Goal: Task Accomplishment & Management: Manage account settings

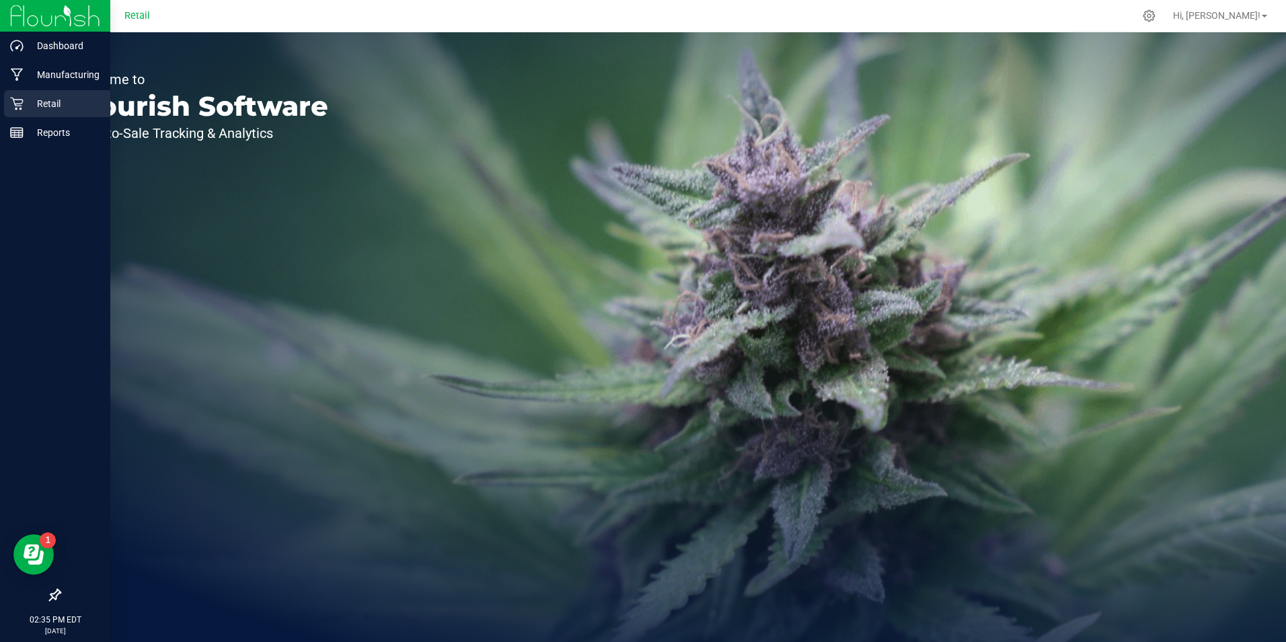
click at [17, 96] on div "Retail" at bounding box center [57, 103] width 106 height 27
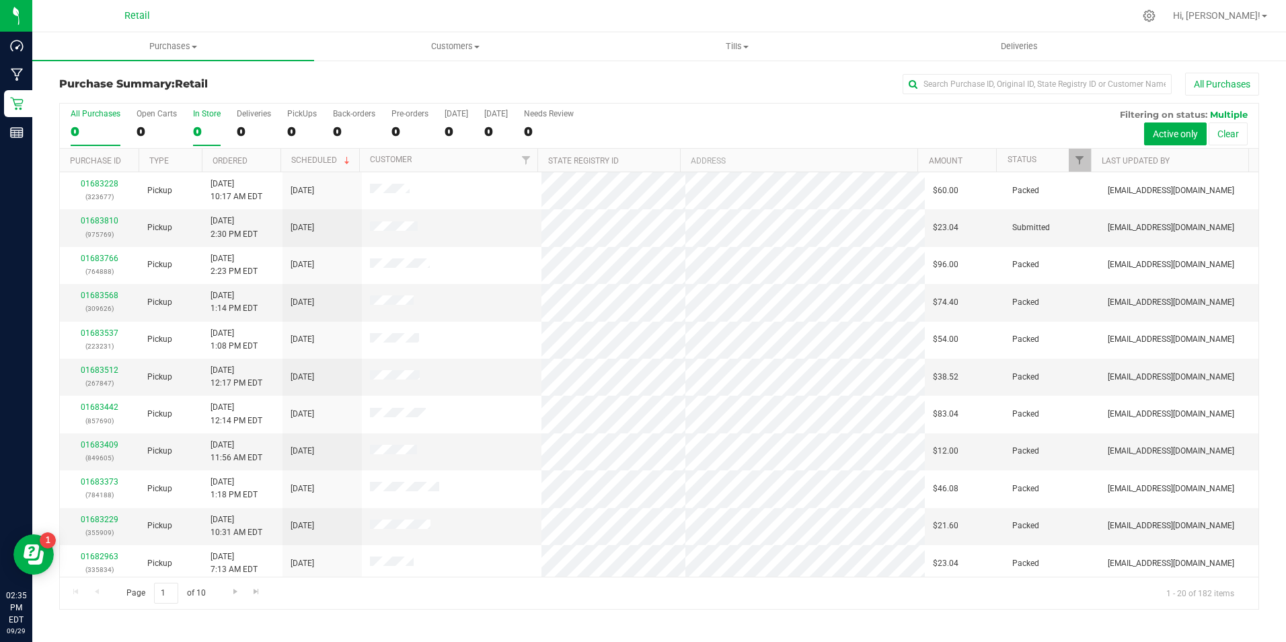
click at [205, 126] on div "0" at bounding box center [207, 131] width 28 height 15
click at [0, 0] on input "In Store 0" at bounding box center [0, 0] width 0 height 0
click at [205, 126] on div "0" at bounding box center [207, 131] width 28 height 15
click at [0, 0] on input "In Store 0" at bounding box center [0, 0] width 0 height 0
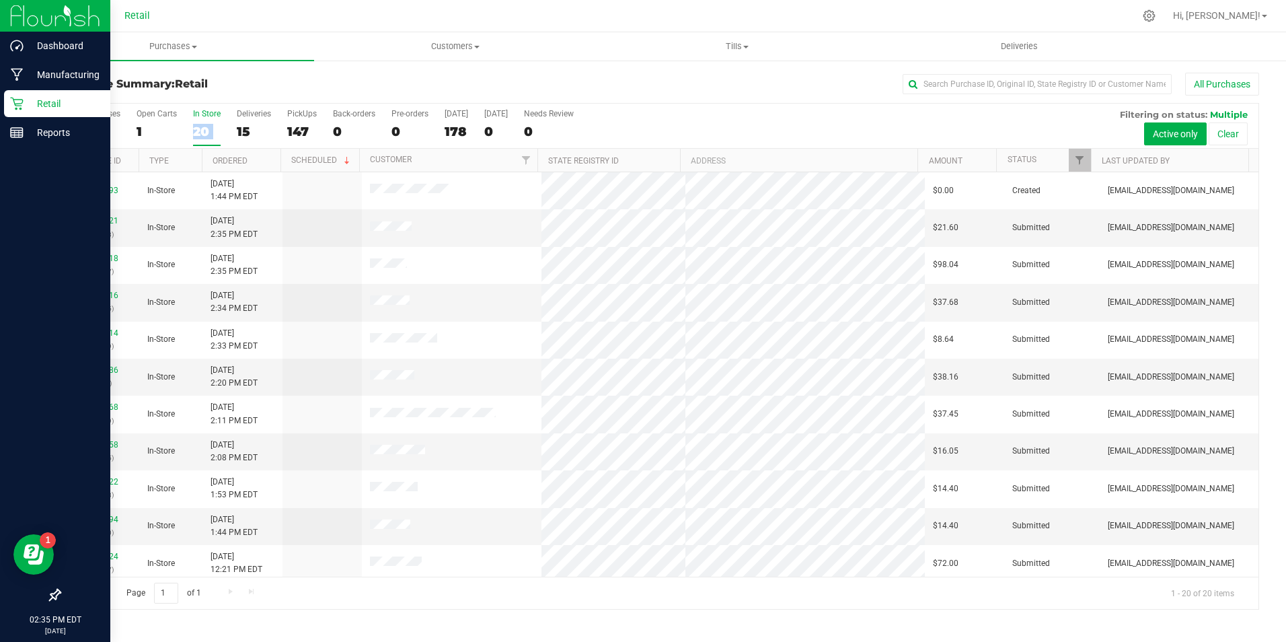
click at [30, 106] on p "Retail" at bounding box center [64, 104] width 81 height 16
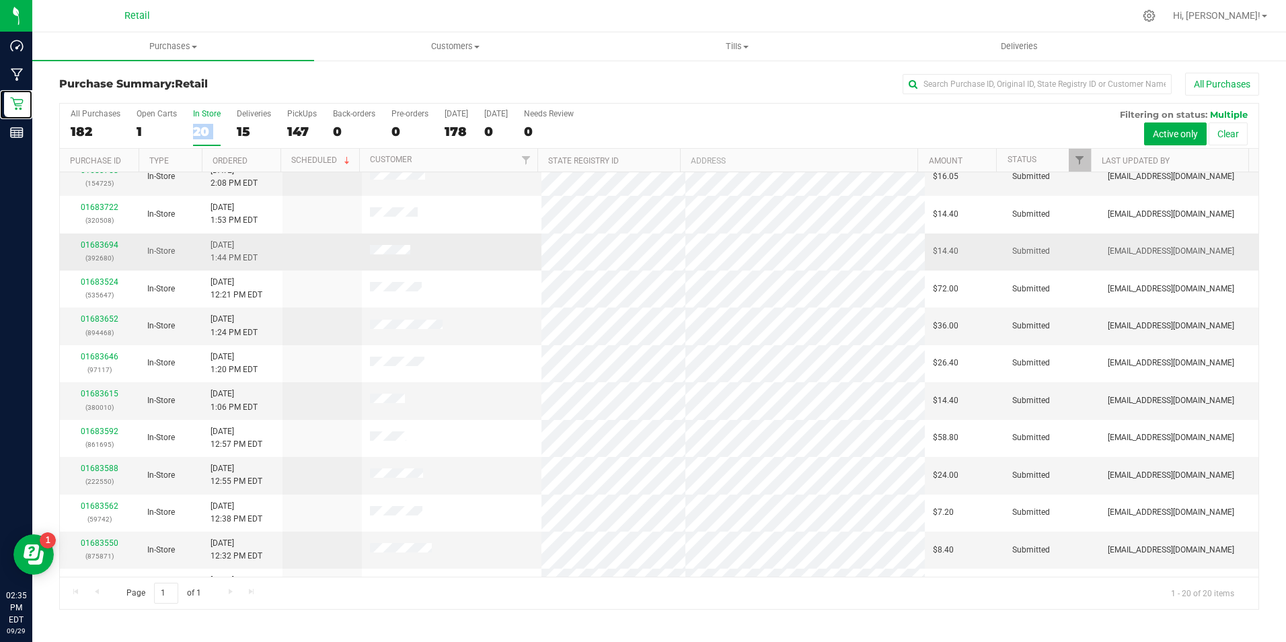
scroll to position [340, 0]
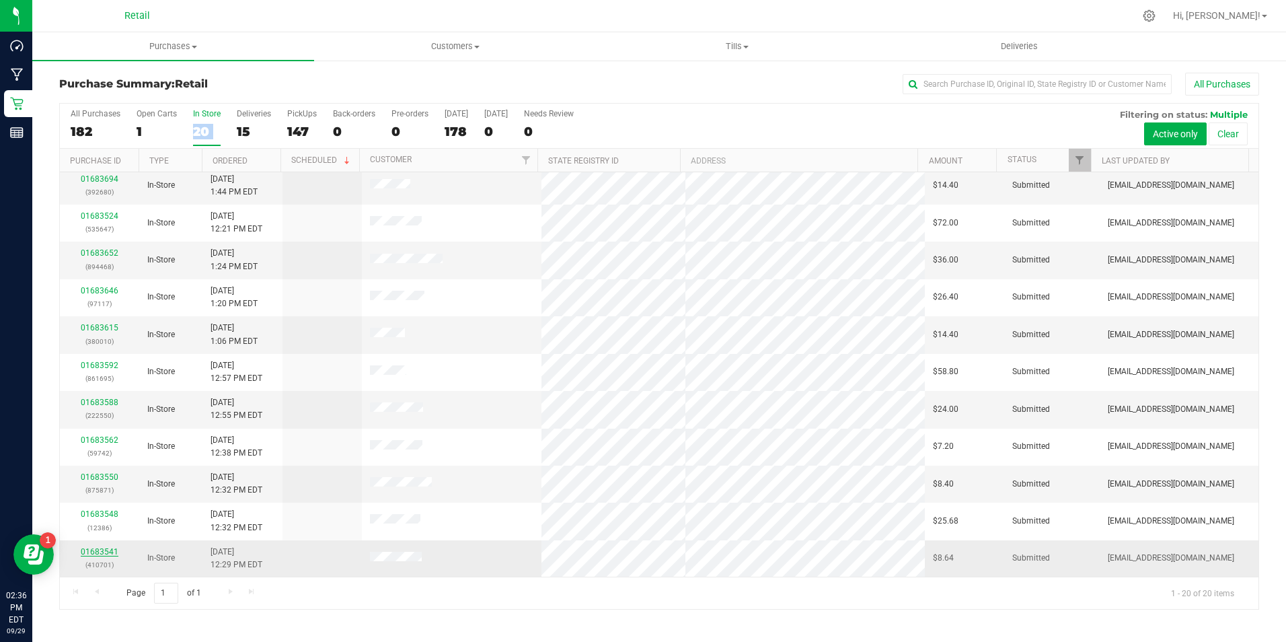
click at [100, 552] on link "01683541" at bounding box center [100, 551] width 38 height 9
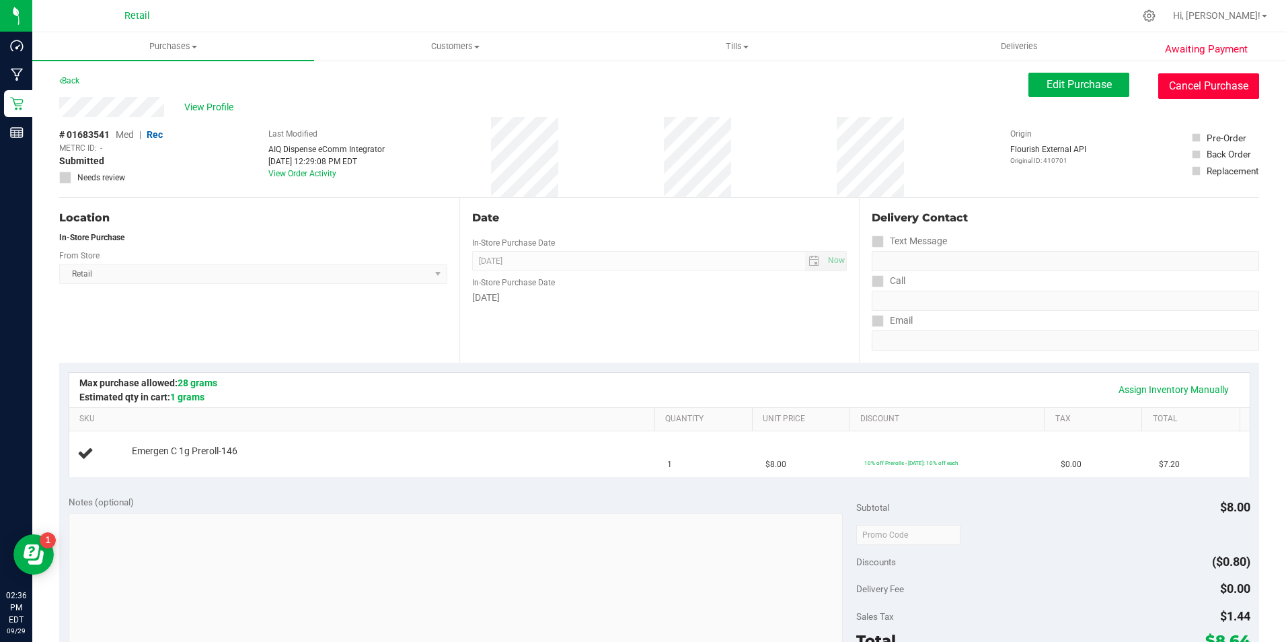
click at [1162, 79] on button "Cancel Purchase" at bounding box center [1209, 86] width 101 height 26
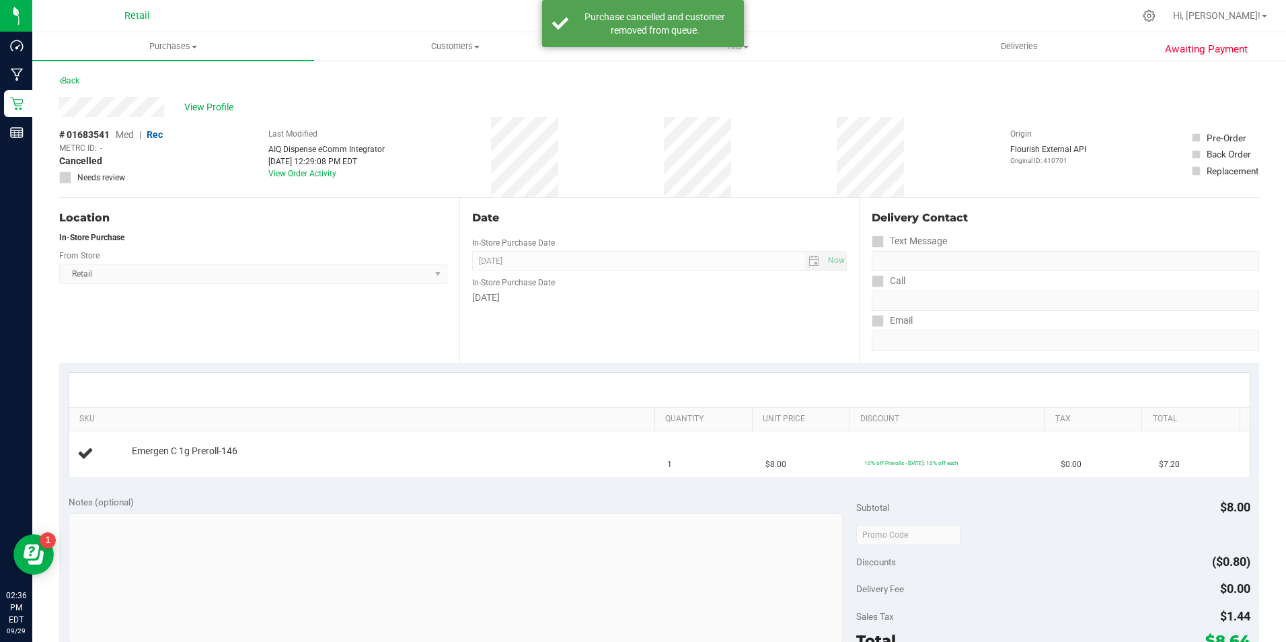
click at [220, 124] on div "# 01683541 Med | Rec METRC ID: - Cancelled Needs review Last Modified AIQ Dispe…" at bounding box center [659, 157] width 1200 height 80
click at [227, 115] on div "View Profile" at bounding box center [659, 107] width 1200 height 20
click at [229, 102] on span "View Profile" at bounding box center [211, 107] width 54 height 14
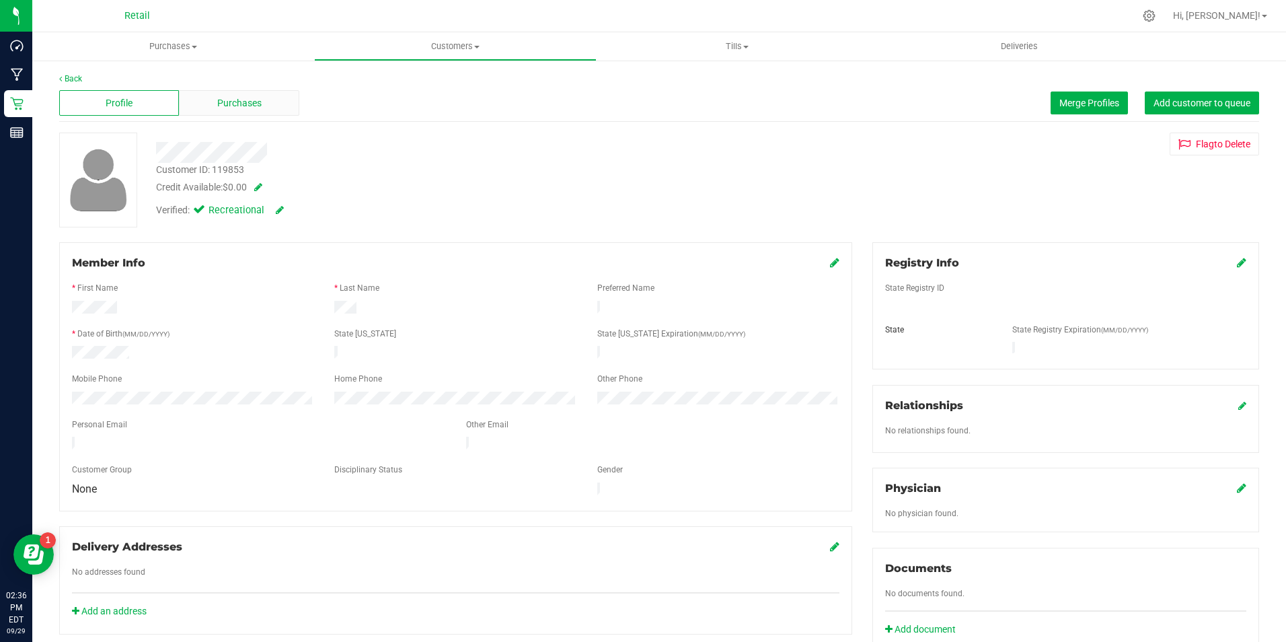
click at [251, 102] on span "Purchases" at bounding box center [239, 103] width 44 height 14
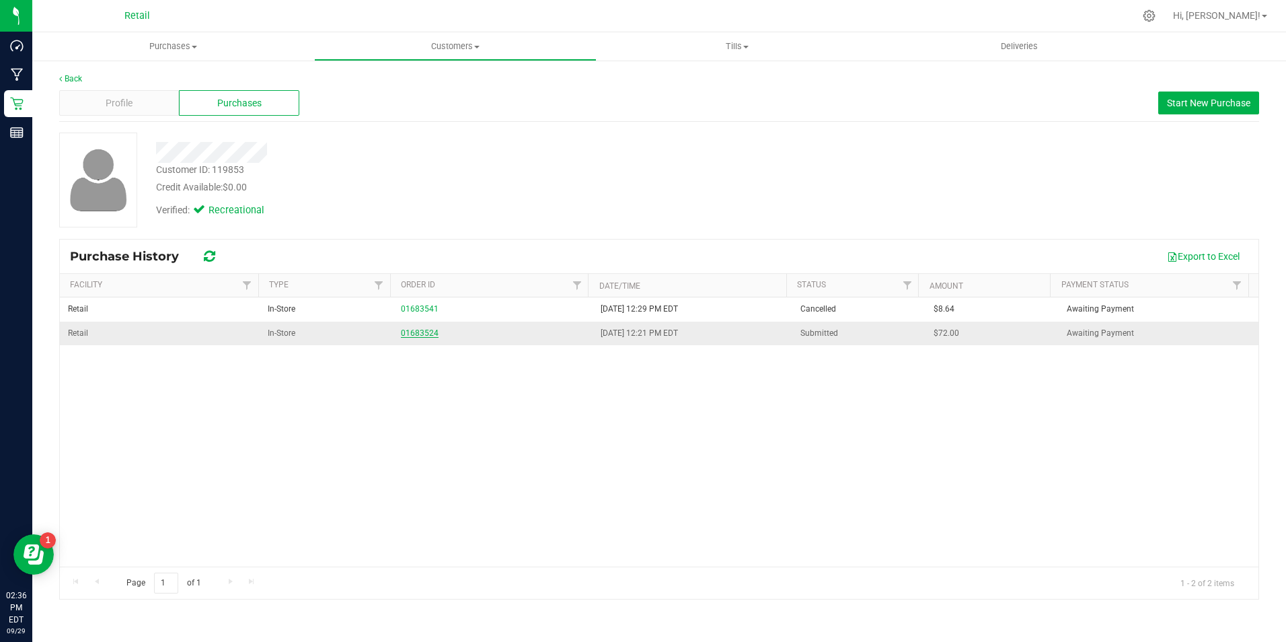
click at [421, 334] on link "01683524" at bounding box center [420, 332] width 38 height 9
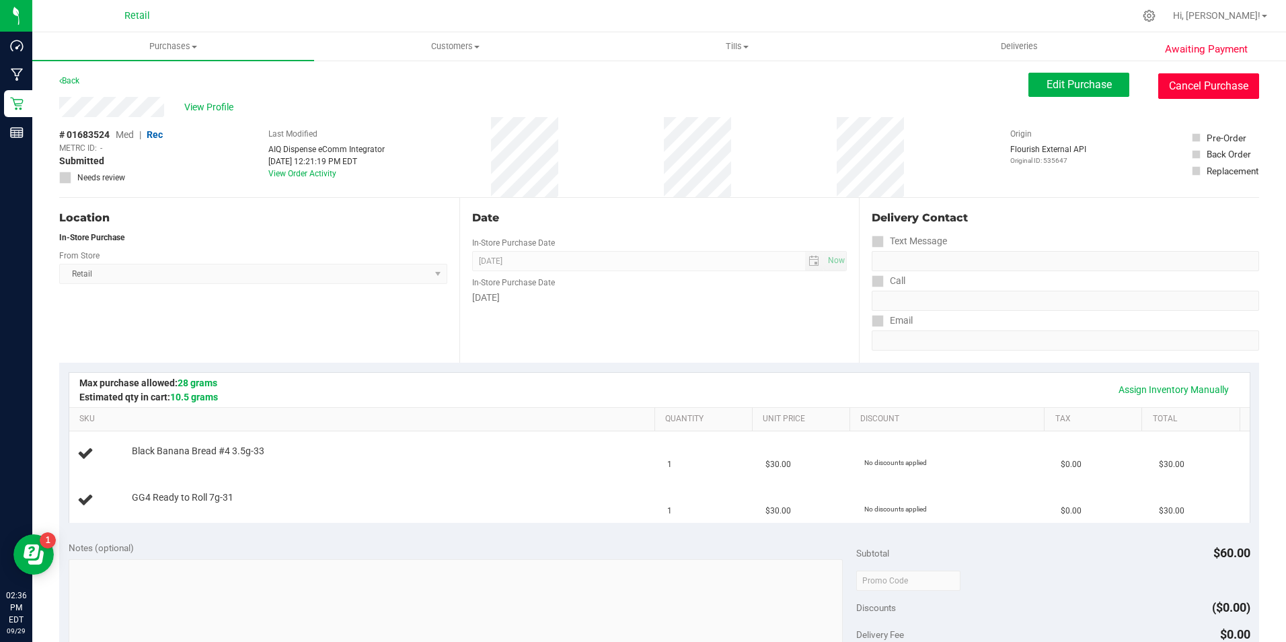
click at [1216, 81] on button "Cancel Purchase" at bounding box center [1209, 86] width 101 height 26
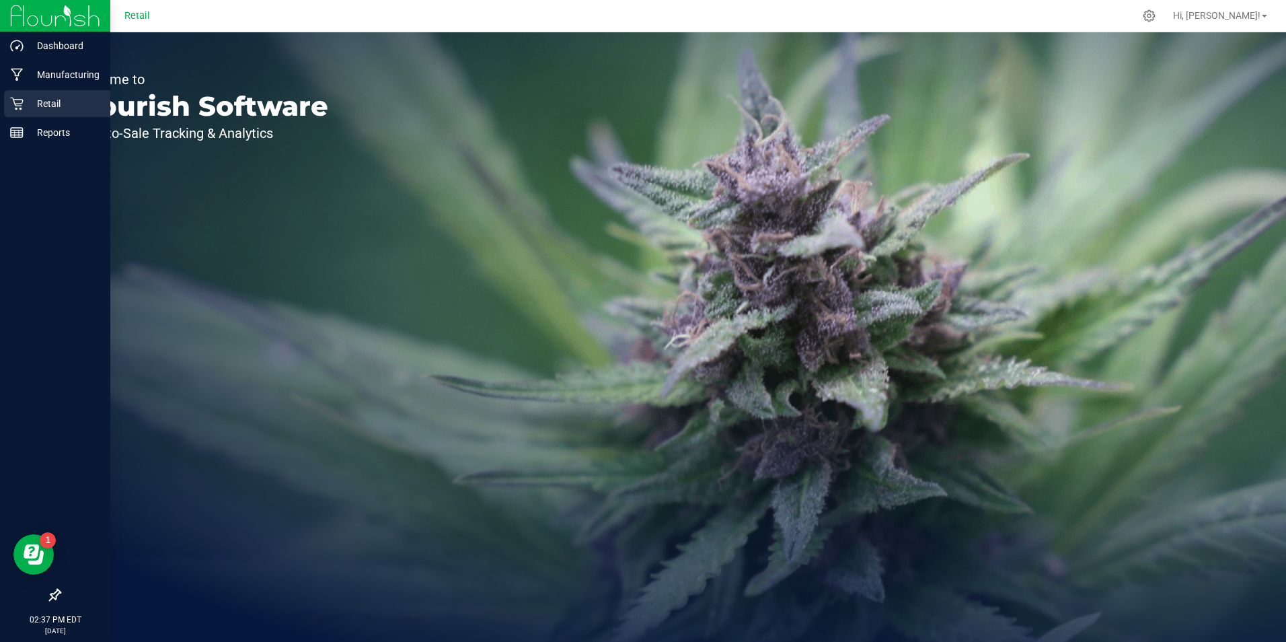
click at [37, 92] on div "Retail" at bounding box center [57, 103] width 106 height 27
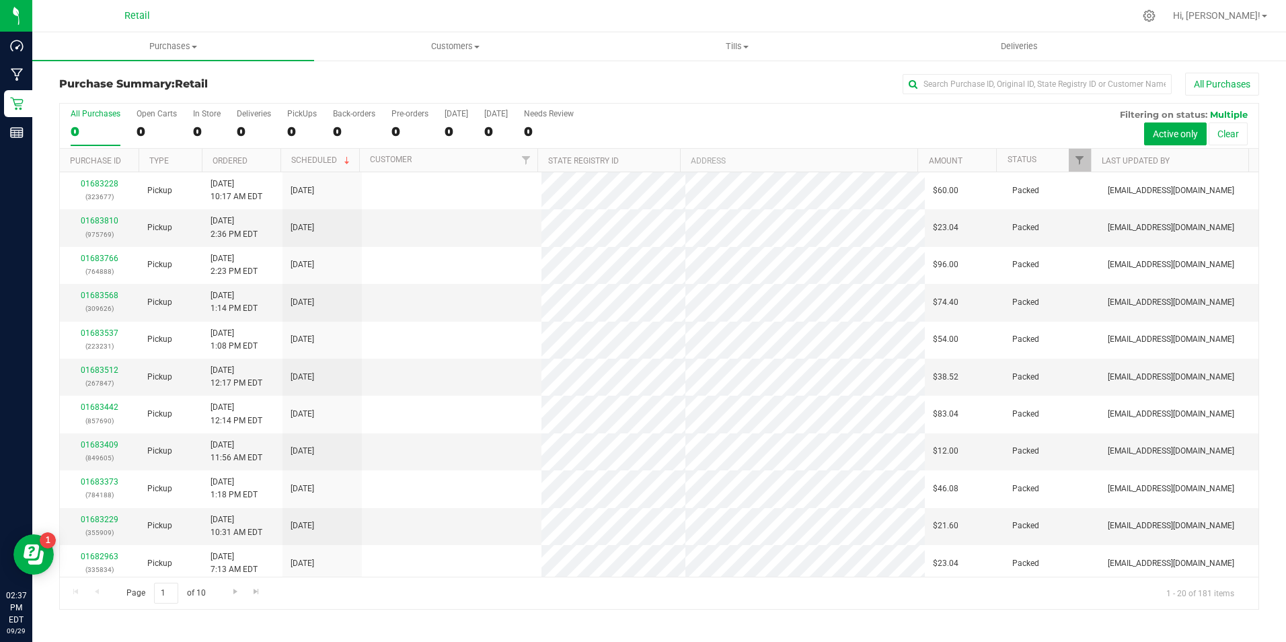
scroll to position [67, 0]
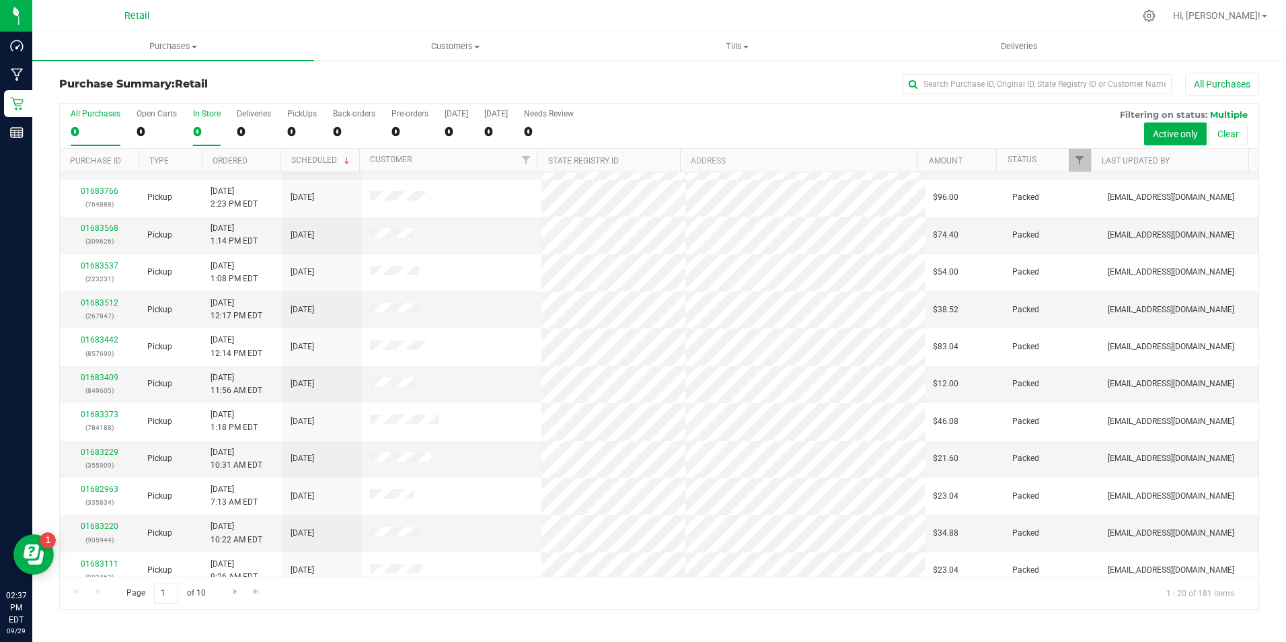
click at [201, 110] on div "In Store" at bounding box center [207, 113] width 28 height 9
click at [0, 0] on input "In Store 0" at bounding box center [0, 0] width 0 height 0
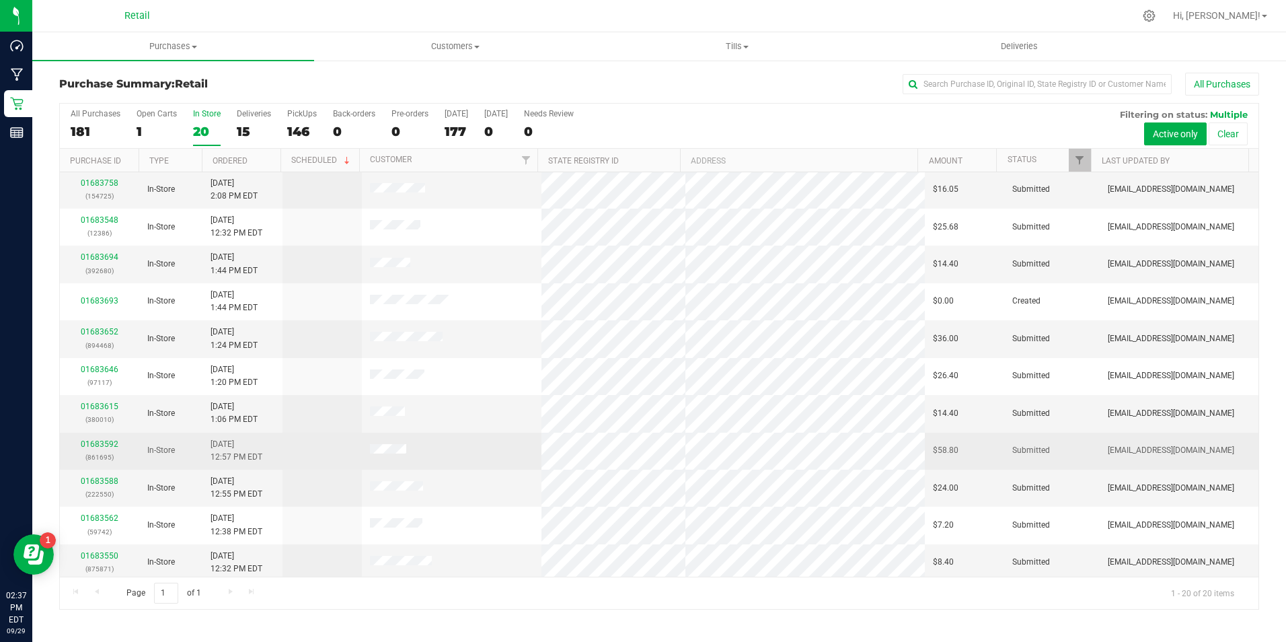
scroll to position [340, 0]
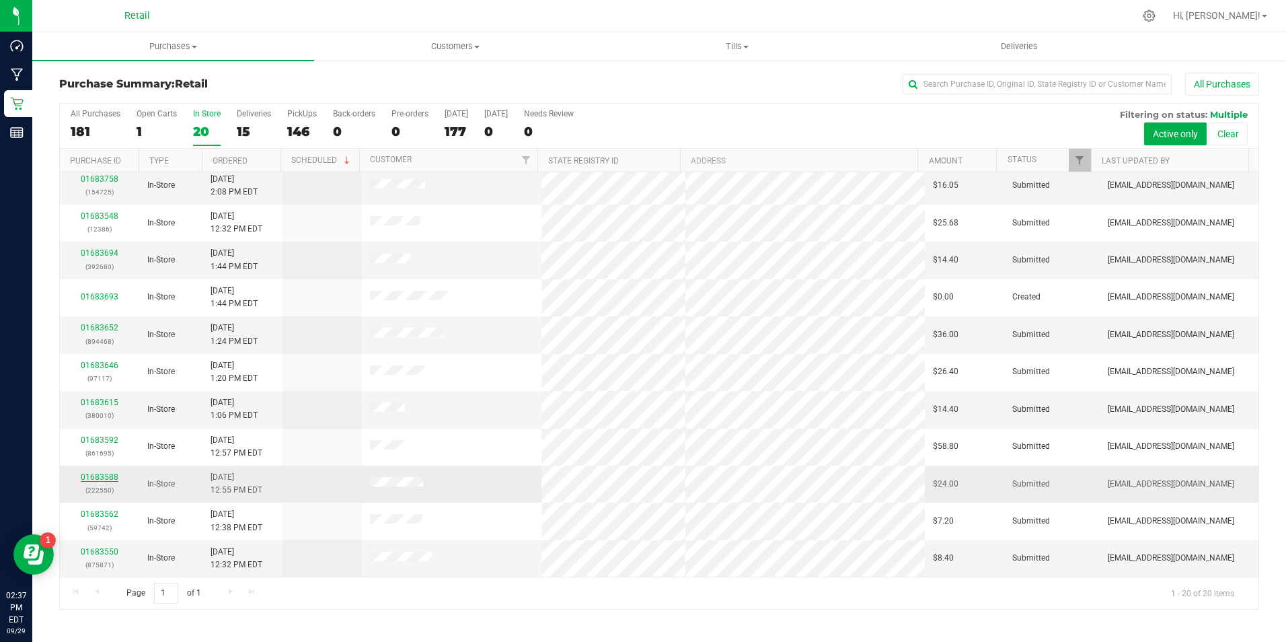
click at [114, 475] on link "01683588" at bounding box center [100, 476] width 38 height 9
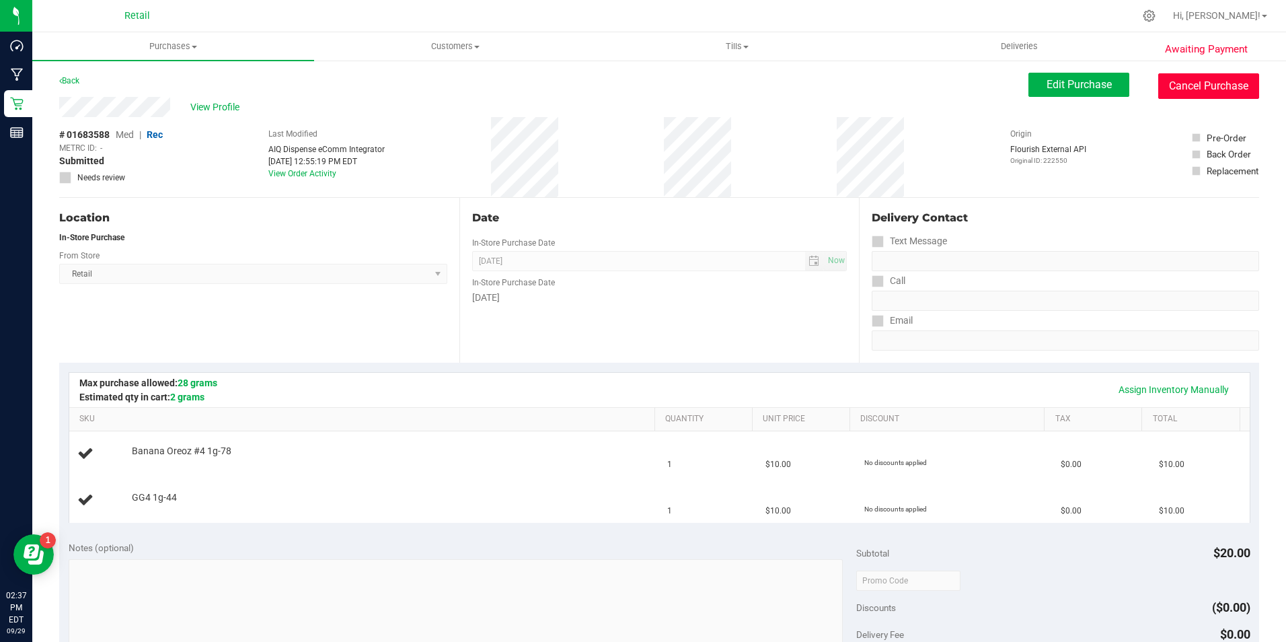
click at [1159, 87] on button "Cancel Purchase" at bounding box center [1209, 86] width 101 height 26
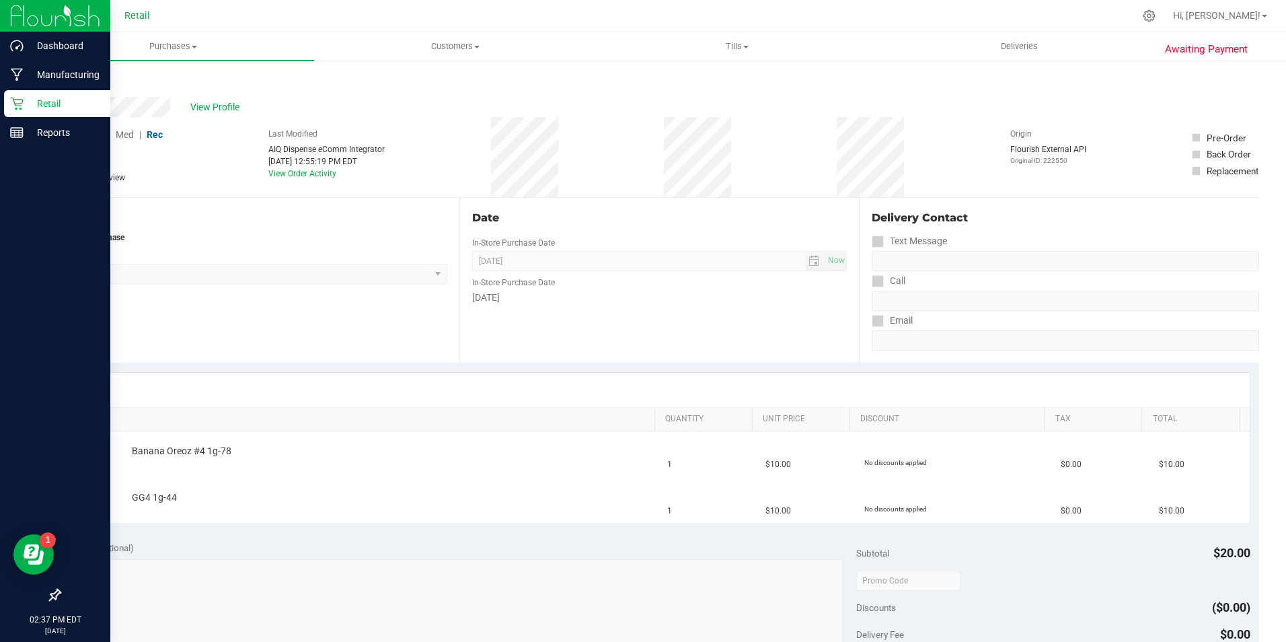
click at [17, 108] on icon at bounding box center [16, 103] width 13 height 13
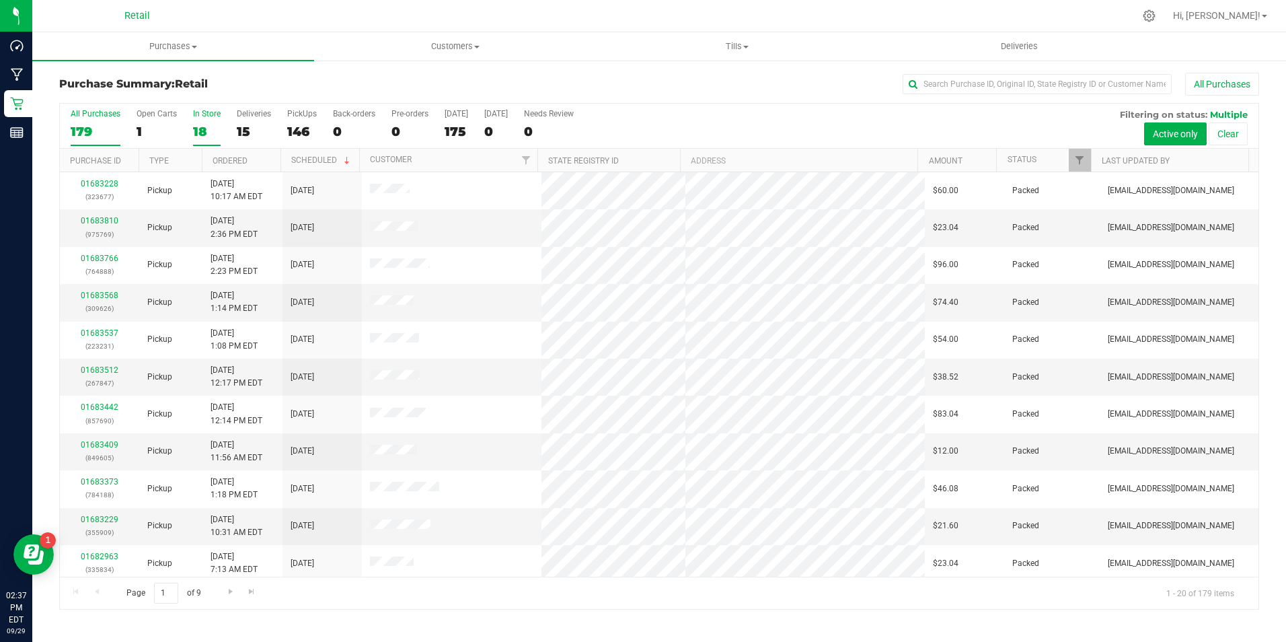
click at [203, 134] on div "18" at bounding box center [207, 131] width 28 height 15
click at [0, 0] on input "In Store 18" at bounding box center [0, 0] width 0 height 0
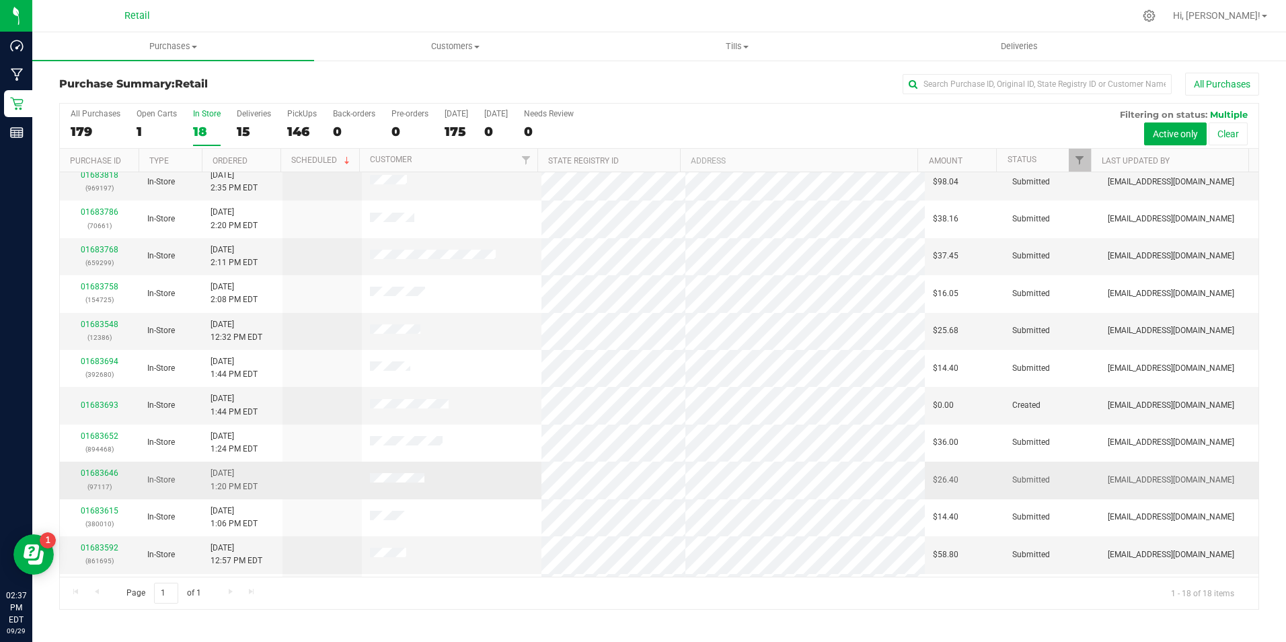
scroll to position [266, 0]
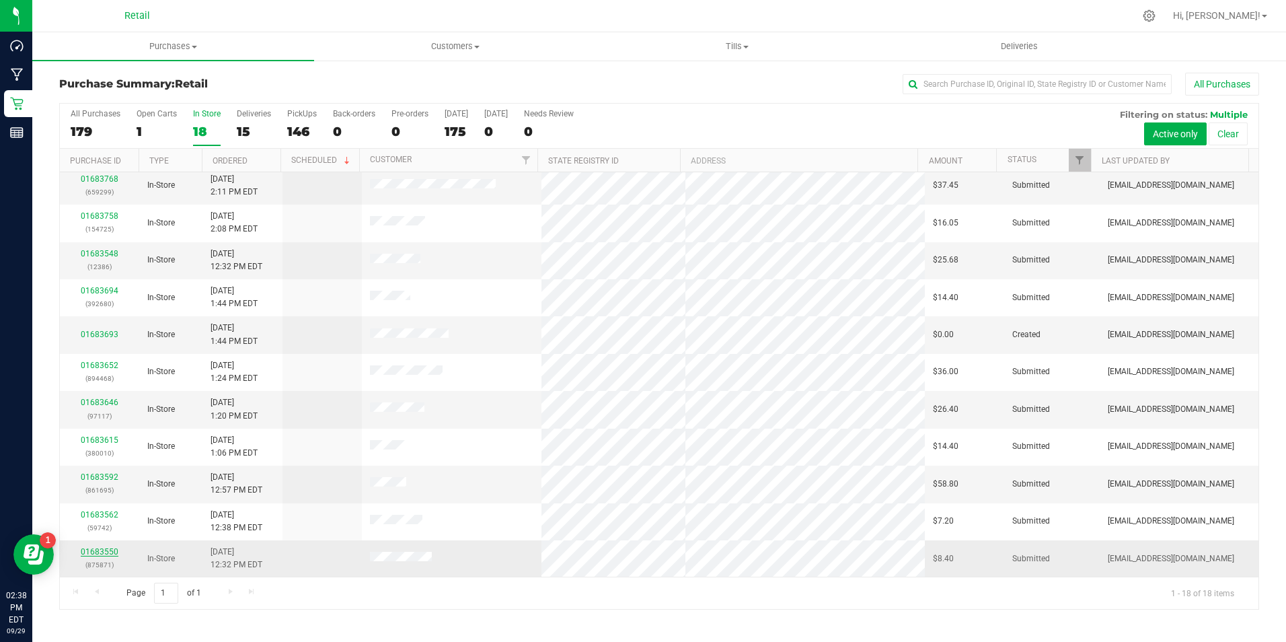
click at [110, 549] on link "01683550" at bounding box center [100, 551] width 38 height 9
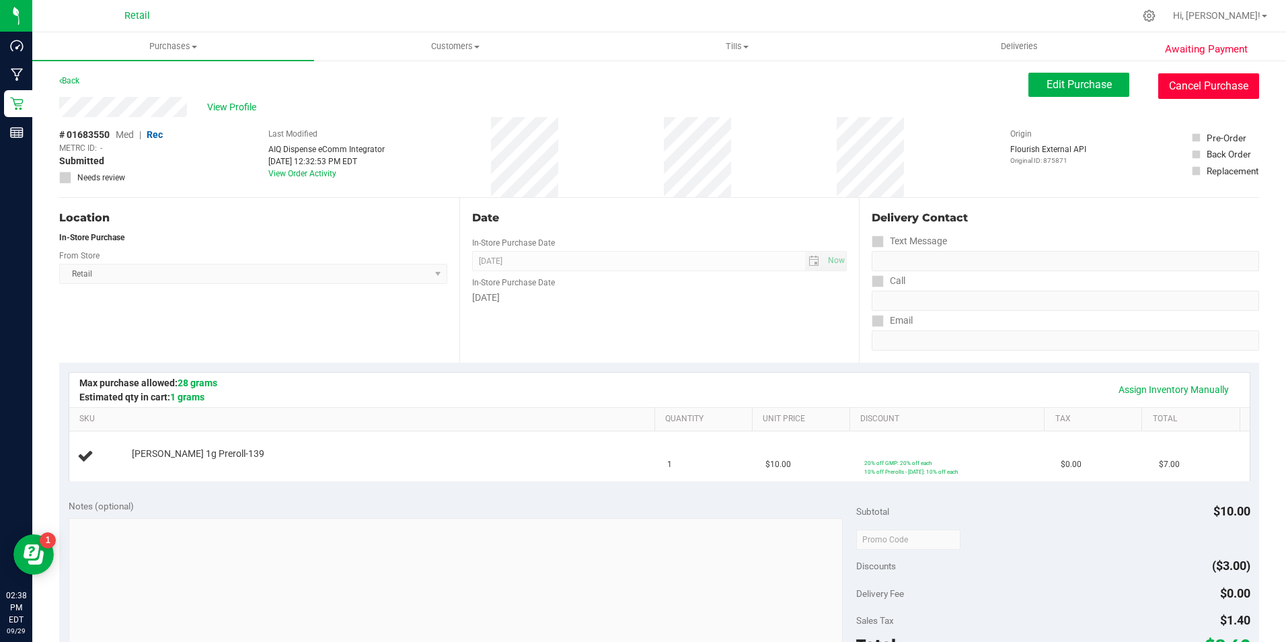
click at [1162, 92] on button "Cancel Purchase" at bounding box center [1209, 86] width 101 height 26
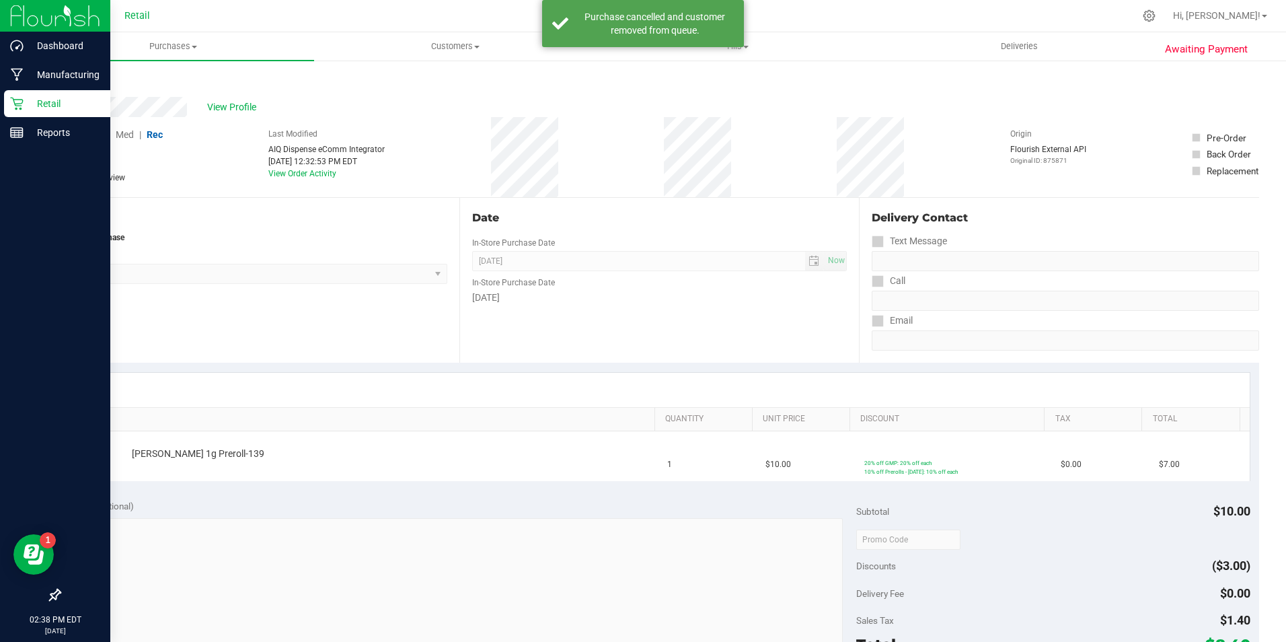
click at [24, 106] on p "Retail" at bounding box center [64, 104] width 81 height 16
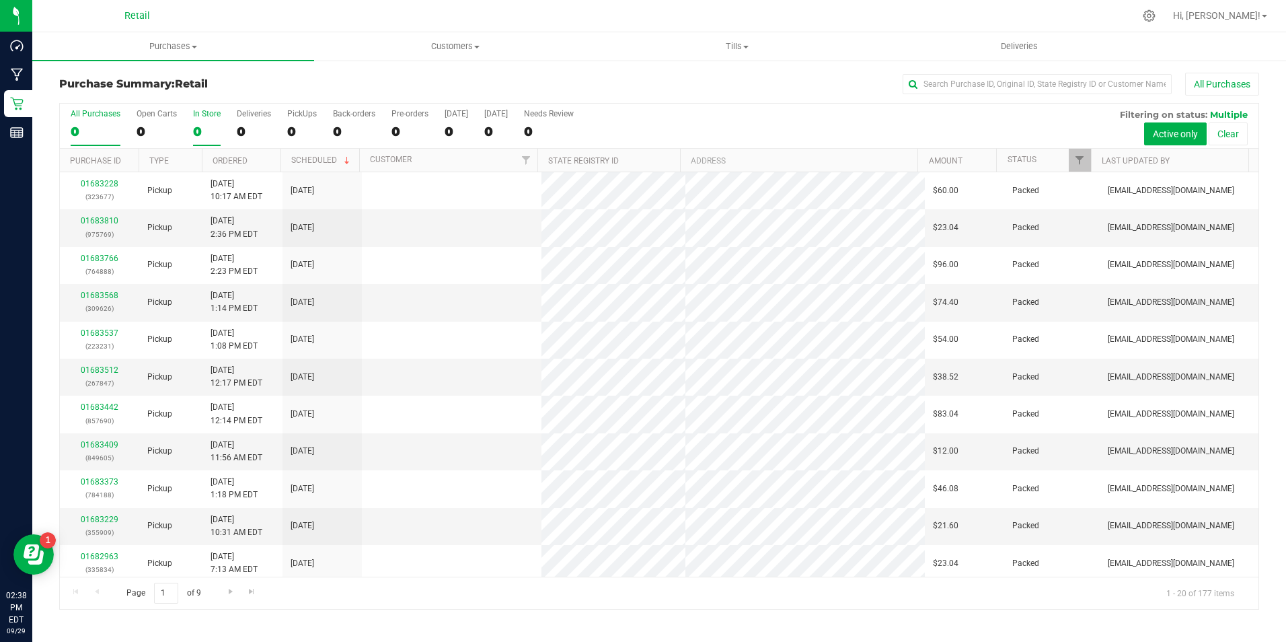
click at [203, 132] on div "0" at bounding box center [207, 131] width 28 height 15
click at [0, 0] on input "In Store 0" at bounding box center [0, 0] width 0 height 0
click at [98, 218] on link "01683548" at bounding box center [100, 220] width 38 height 9
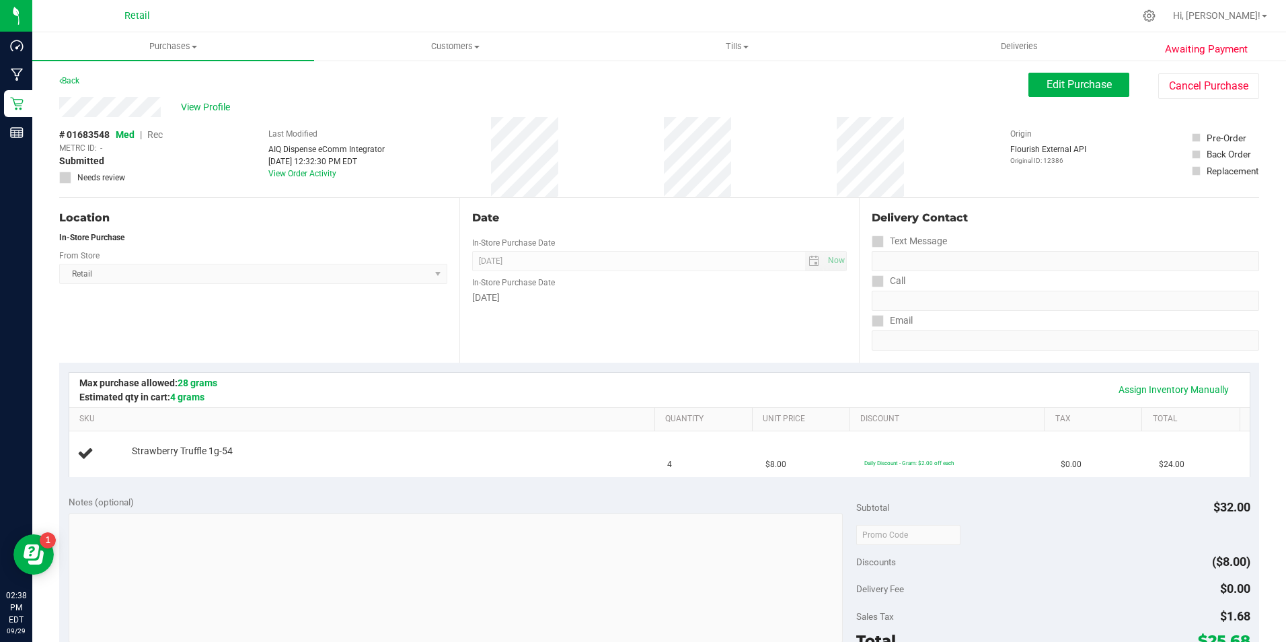
click at [1144, 79] on div "Edit Purchase Cancel Purchase" at bounding box center [1144, 86] width 231 height 26
click at [1179, 79] on button "Cancel Purchase" at bounding box center [1209, 86] width 101 height 26
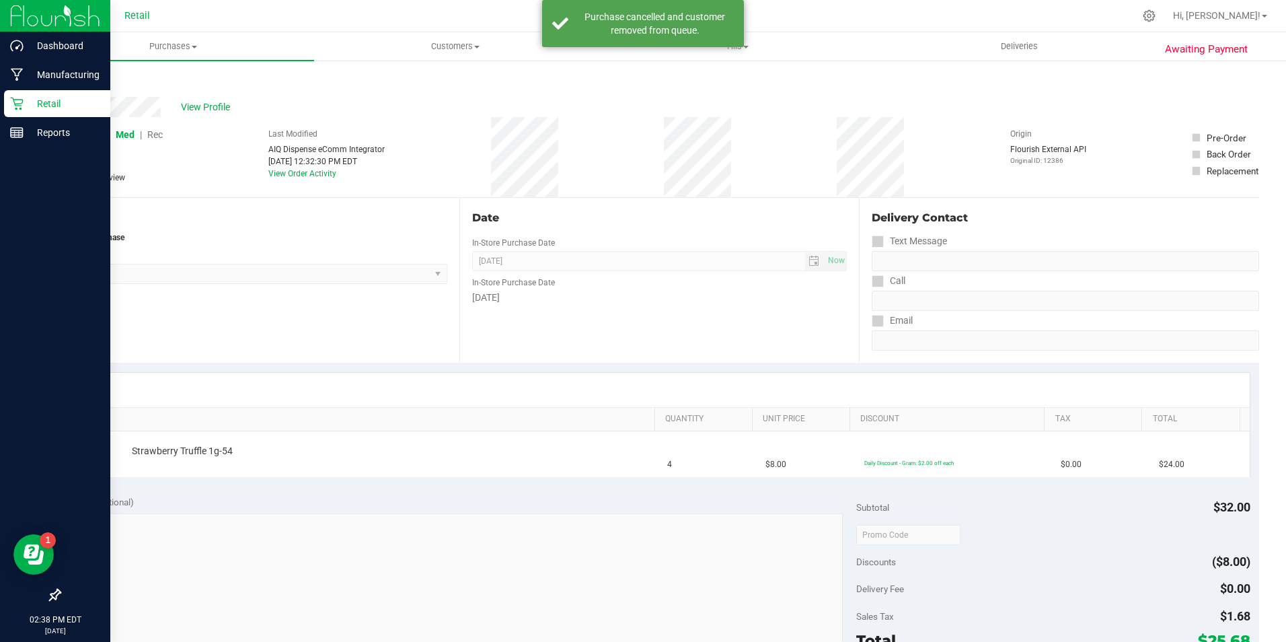
click at [40, 102] on p "Retail" at bounding box center [64, 104] width 81 height 16
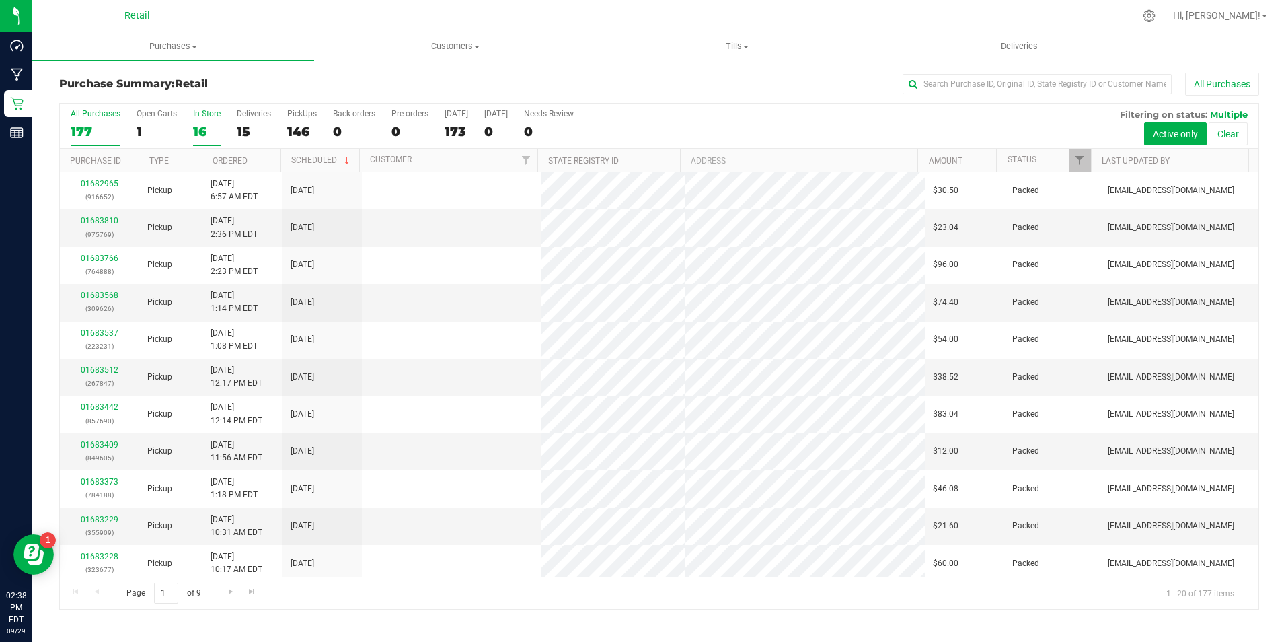
click at [202, 126] on div "16" at bounding box center [207, 131] width 28 height 15
click at [0, 0] on input "In Store 16" at bounding box center [0, 0] width 0 height 0
click at [106, 223] on link "01683562" at bounding box center [100, 220] width 38 height 9
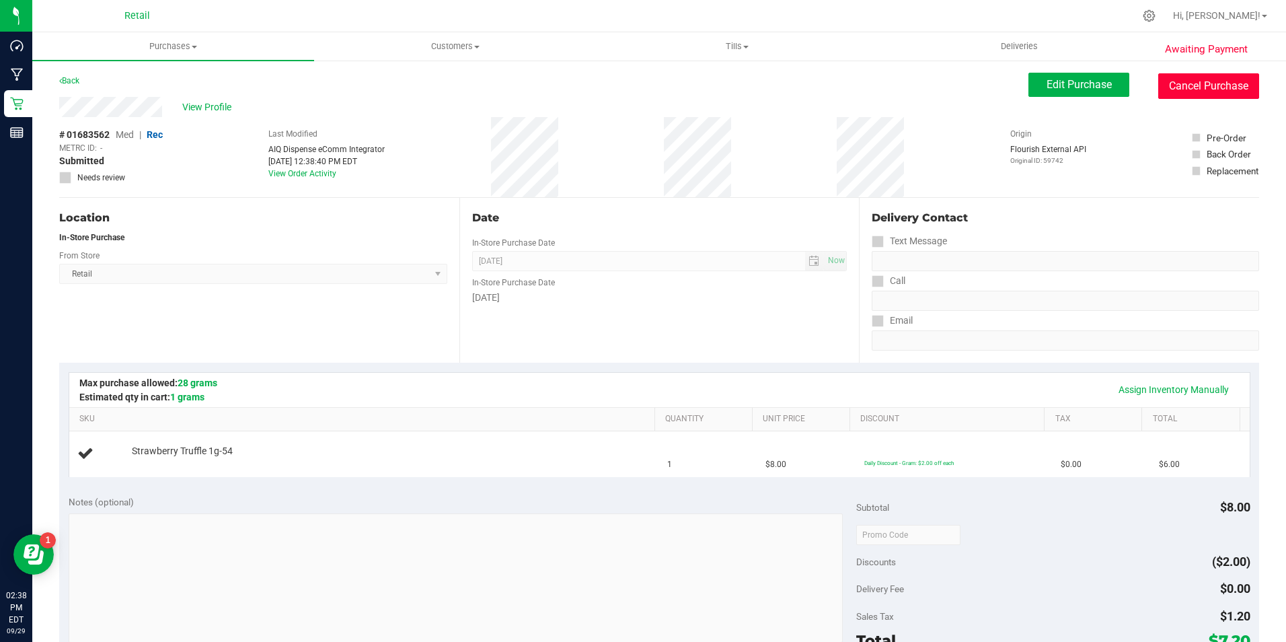
drag, startPoint x: 1206, startPoint y: 77, endPoint x: 711, endPoint y: 79, distance: 494.5
click at [1206, 77] on button "Cancel Purchase" at bounding box center [1209, 86] width 101 height 26
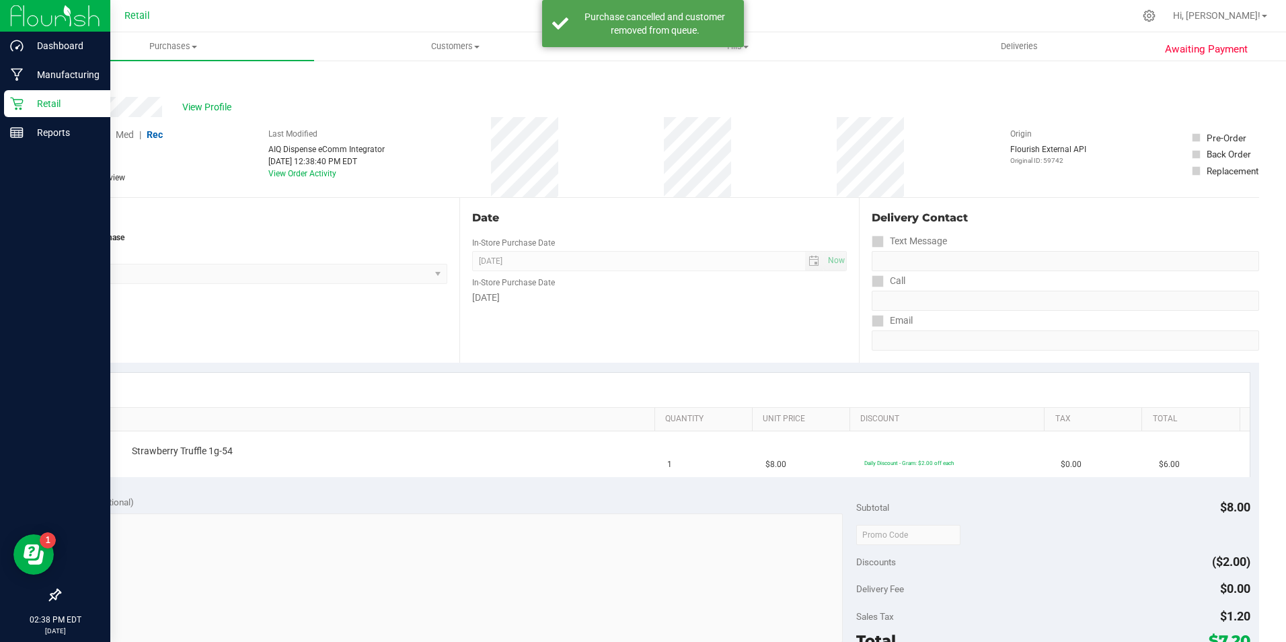
click at [33, 101] on p "Retail" at bounding box center [64, 104] width 81 height 16
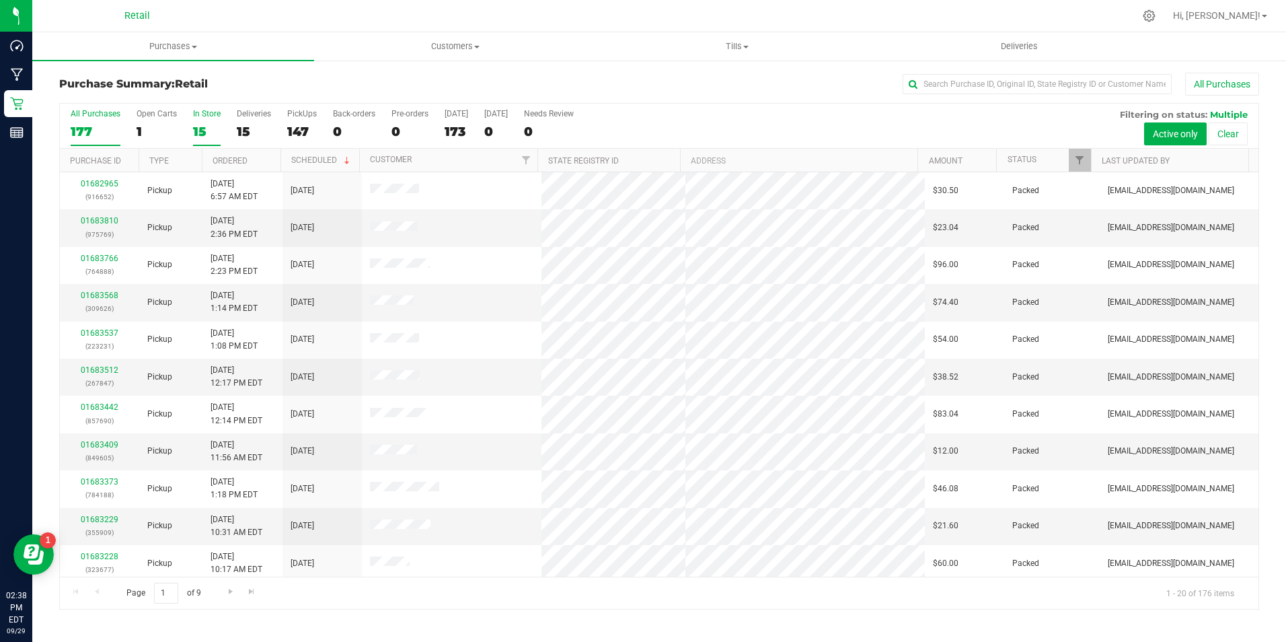
click at [197, 136] on div "15" at bounding box center [207, 131] width 28 height 15
click at [0, 0] on input "In Store 15" at bounding box center [0, 0] width 0 height 0
click at [101, 218] on link "01683592" at bounding box center [100, 220] width 38 height 9
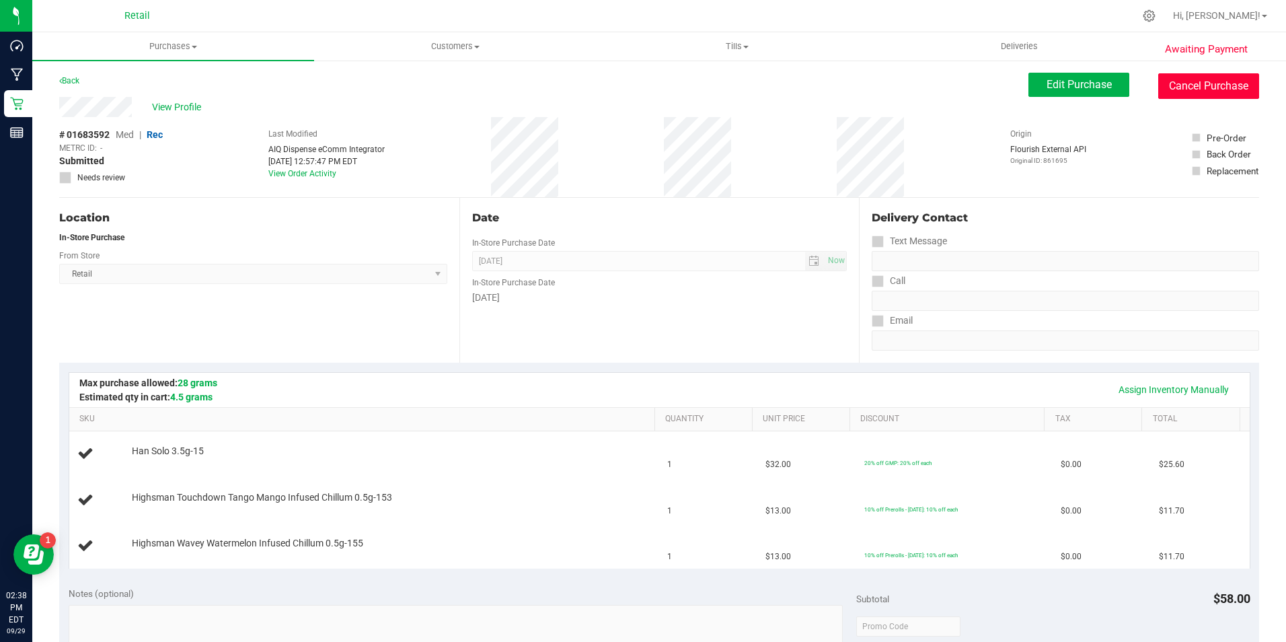
click at [1165, 89] on button "Cancel Purchase" at bounding box center [1209, 86] width 101 height 26
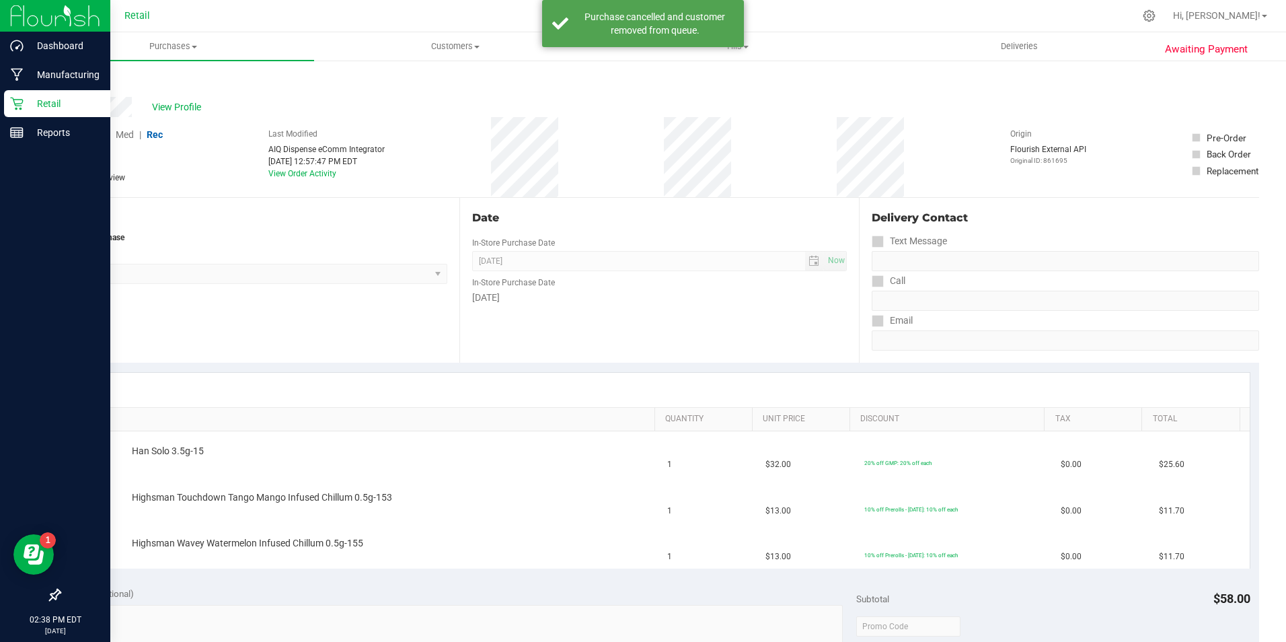
click at [7, 112] on div "Retail" at bounding box center [57, 103] width 106 height 27
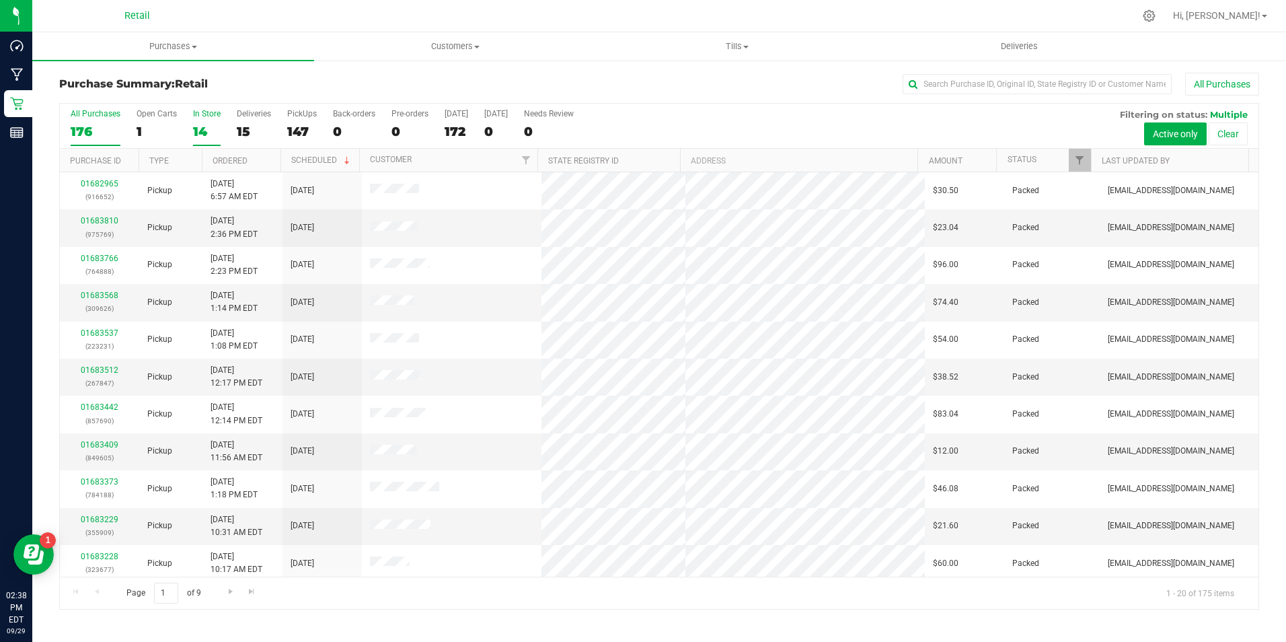
click at [201, 125] on div "14" at bounding box center [207, 131] width 28 height 15
click at [0, 0] on input "In Store 14" at bounding box center [0, 0] width 0 height 0
click at [200, 125] on div "14" at bounding box center [207, 131] width 28 height 15
click at [0, 0] on input "In Store 14" at bounding box center [0, 0] width 0 height 0
click at [200, 125] on div "14" at bounding box center [207, 131] width 28 height 15
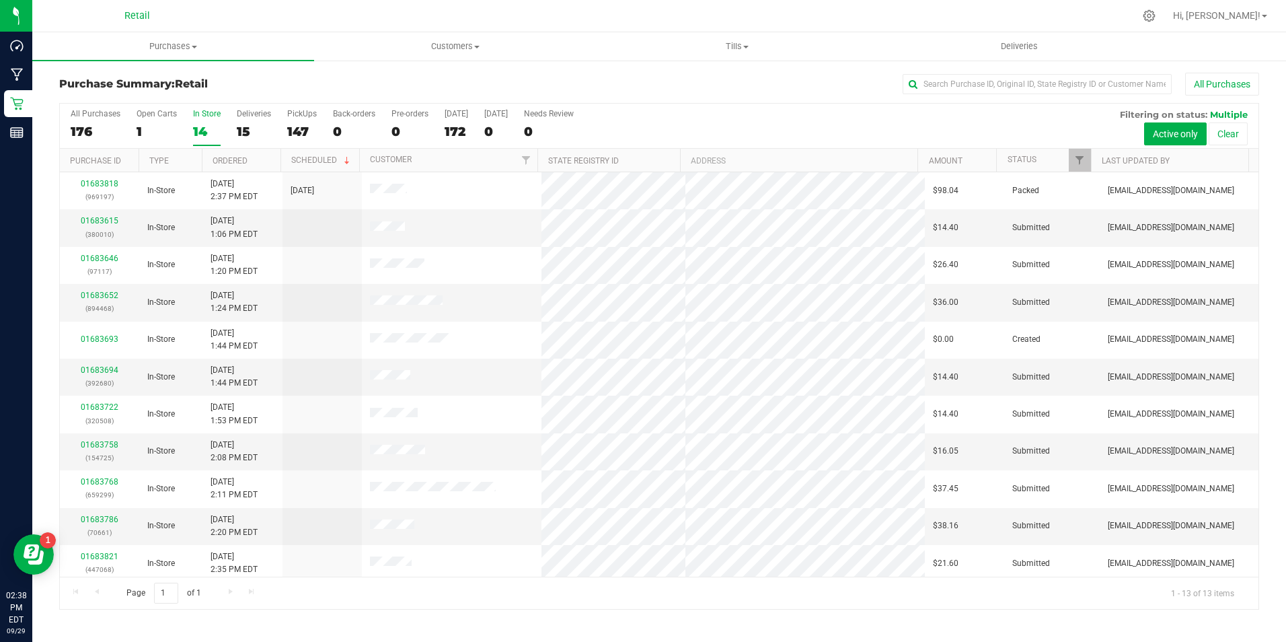
click at [0, 0] on input "In Store 14" at bounding box center [0, 0] width 0 height 0
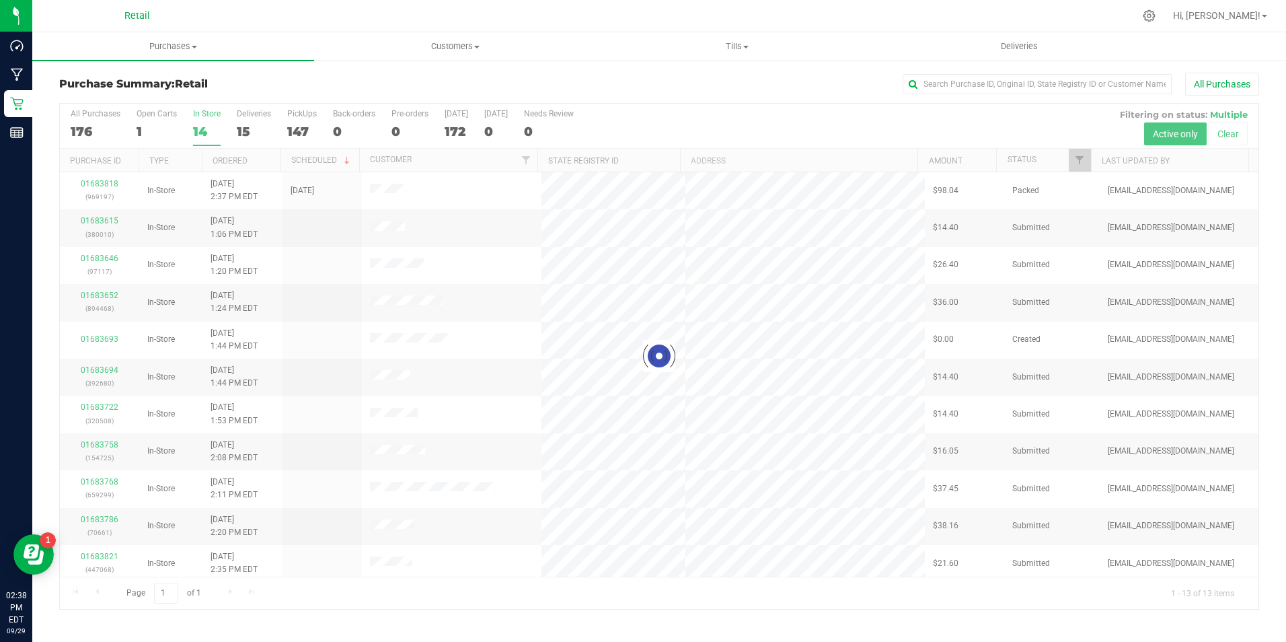
click at [200, 125] on div "14" at bounding box center [207, 131] width 28 height 15
click at [0, 0] on input "In Store 14" at bounding box center [0, 0] width 0 height 0
click at [200, 125] on div "14" at bounding box center [207, 131] width 28 height 15
click at [0, 0] on input "In Store 14" at bounding box center [0, 0] width 0 height 0
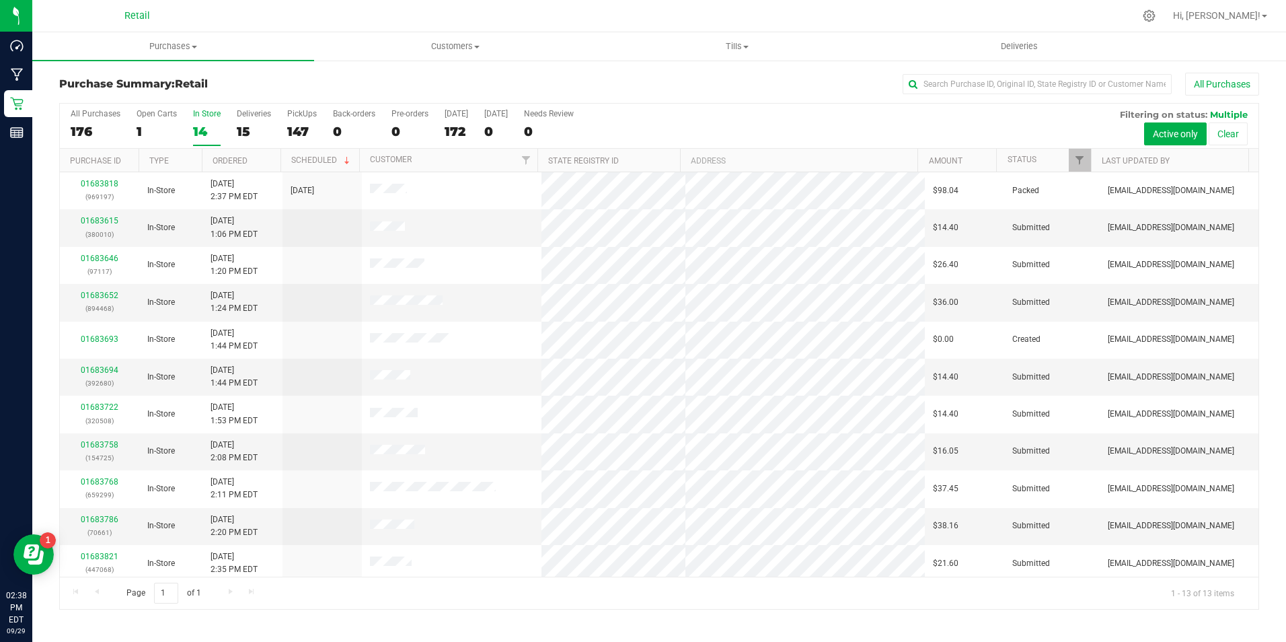
click at [200, 125] on div "14" at bounding box center [207, 131] width 28 height 15
click at [0, 0] on input "In Store 14" at bounding box center [0, 0] width 0 height 0
click at [200, 125] on div "14" at bounding box center [207, 131] width 28 height 15
click at [0, 0] on input "In Store 14" at bounding box center [0, 0] width 0 height 0
click at [104, 221] on link "01683615" at bounding box center [100, 220] width 38 height 9
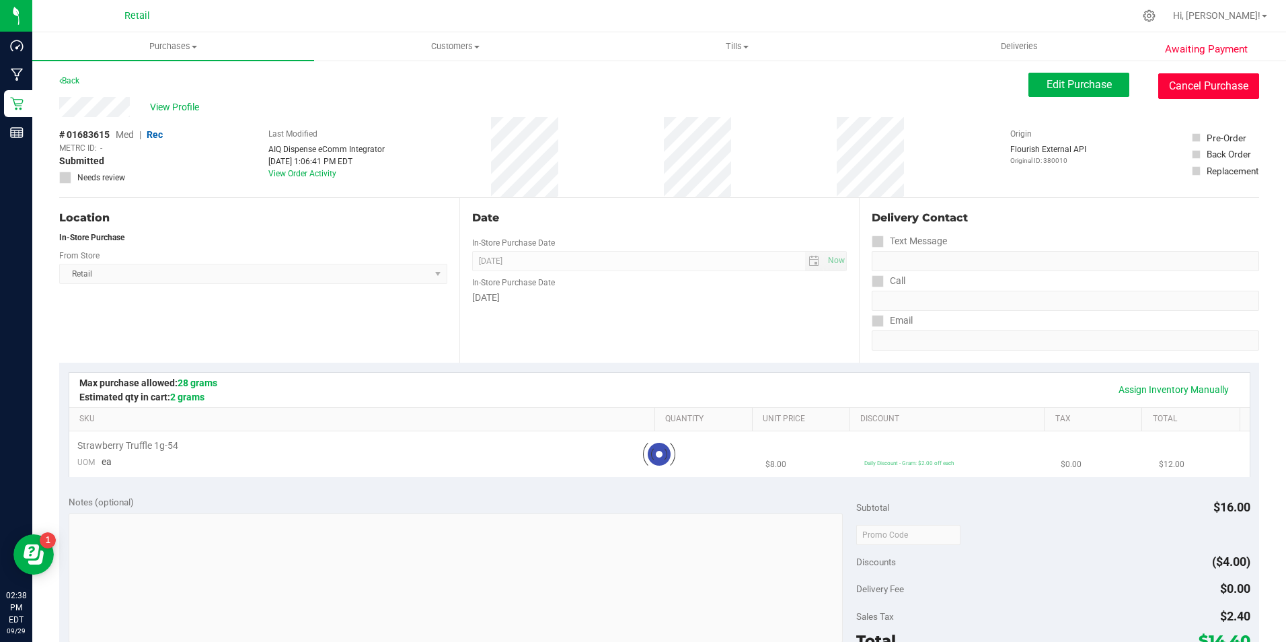
click at [1165, 87] on button "Cancel Purchase" at bounding box center [1209, 86] width 101 height 26
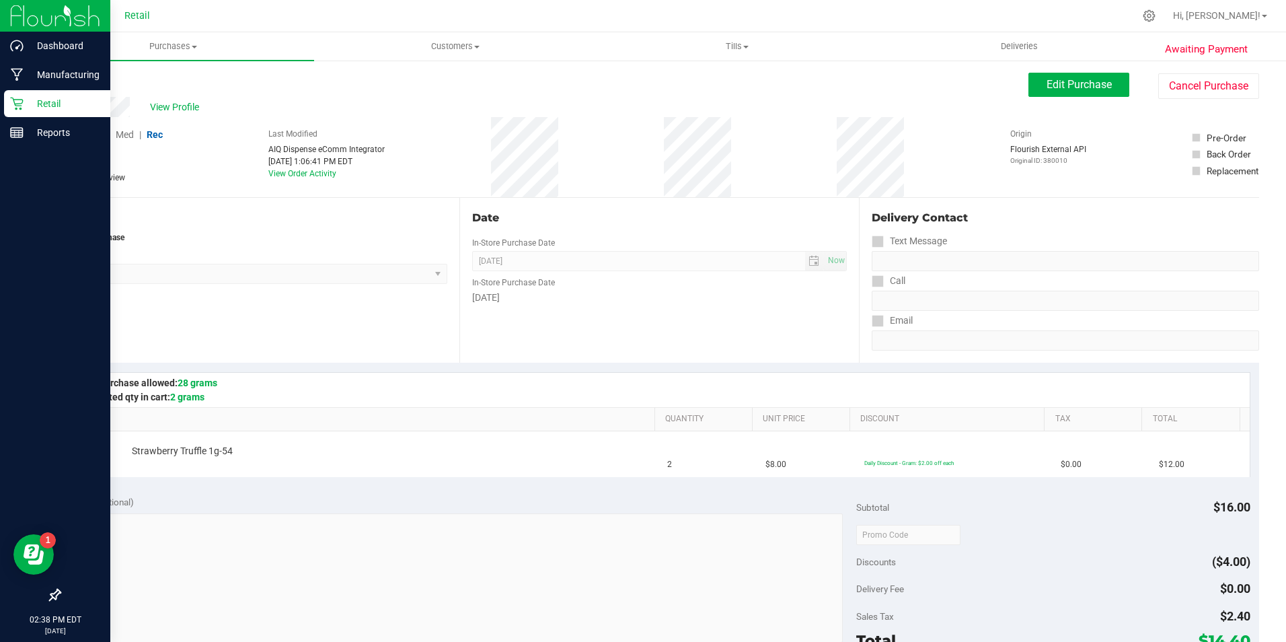
click at [15, 102] on icon at bounding box center [16, 103] width 13 height 13
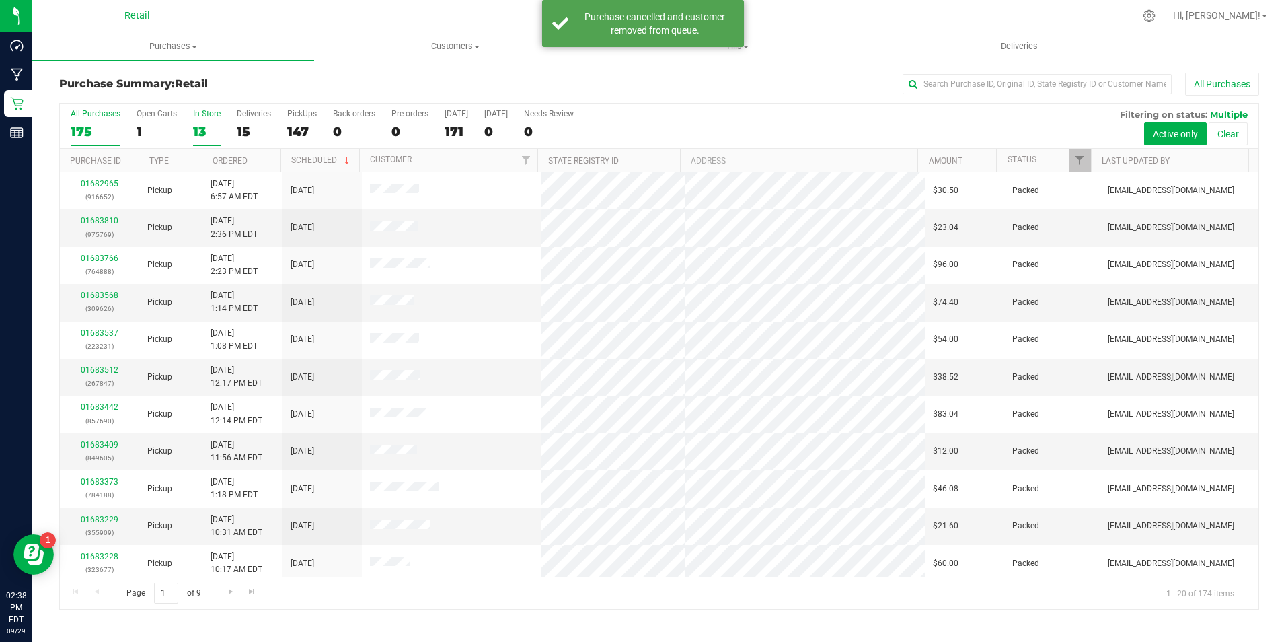
click at [213, 128] on div "13" at bounding box center [207, 131] width 28 height 15
click at [0, 0] on input "In Store 13" at bounding box center [0, 0] width 0 height 0
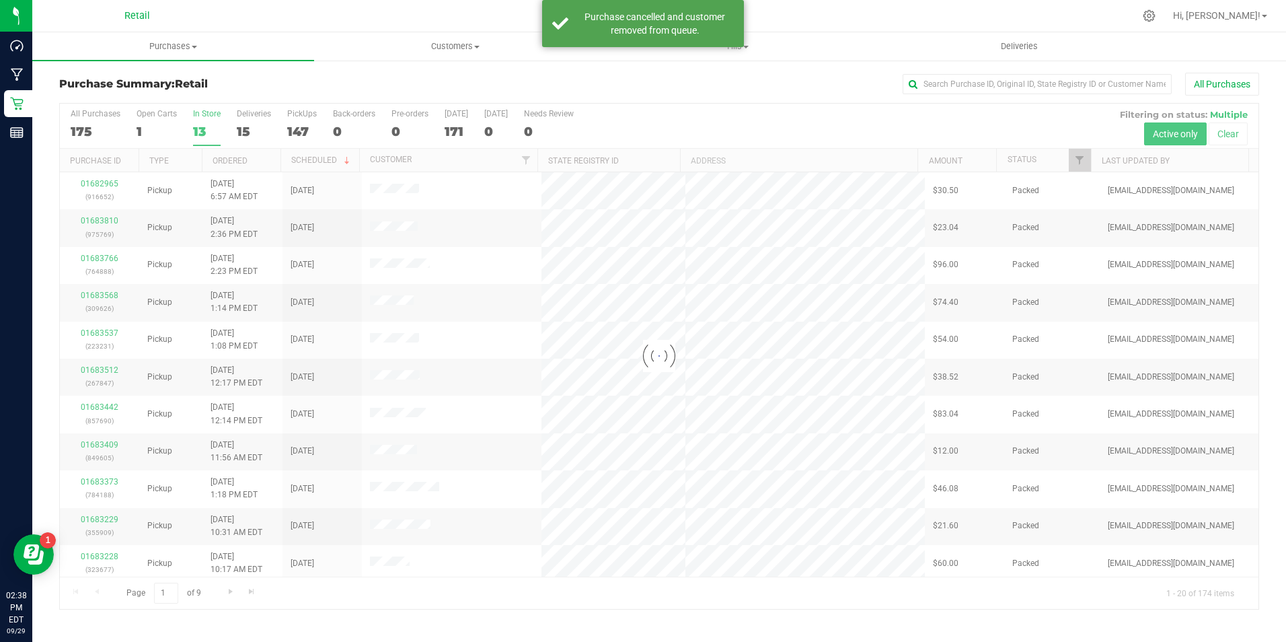
click at [213, 128] on div at bounding box center [659, 356] width 1199 height 505
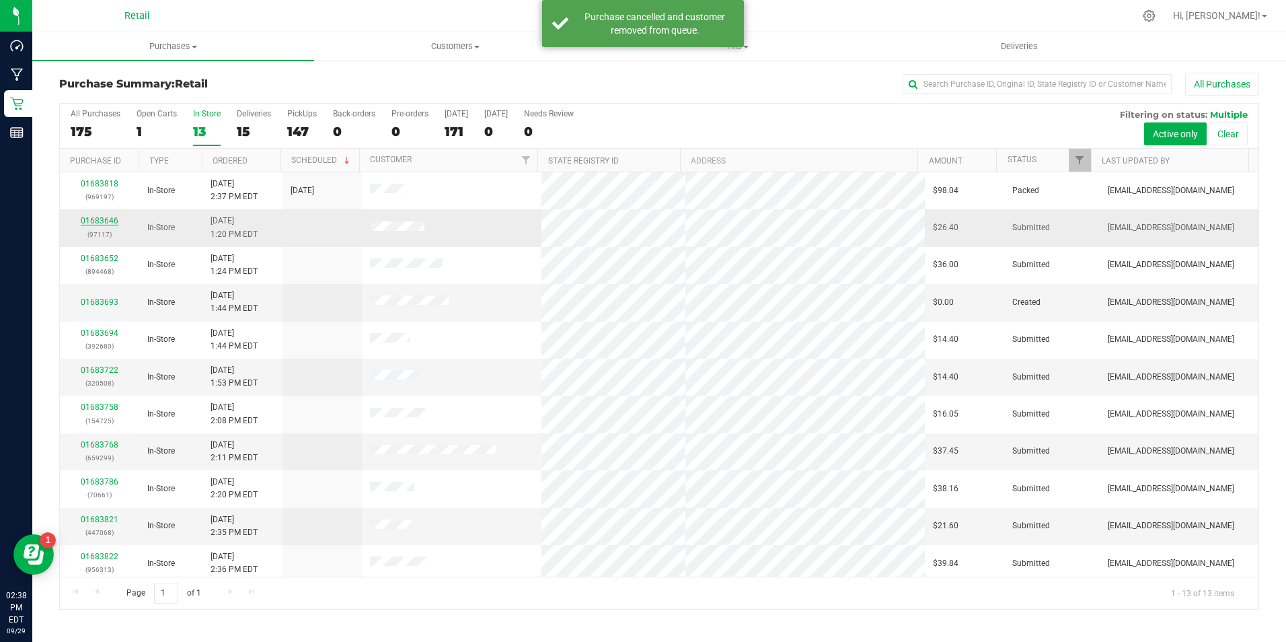
click at [94, 218] on link "01683646" at bounding box center [100, 220] width 38 height 9
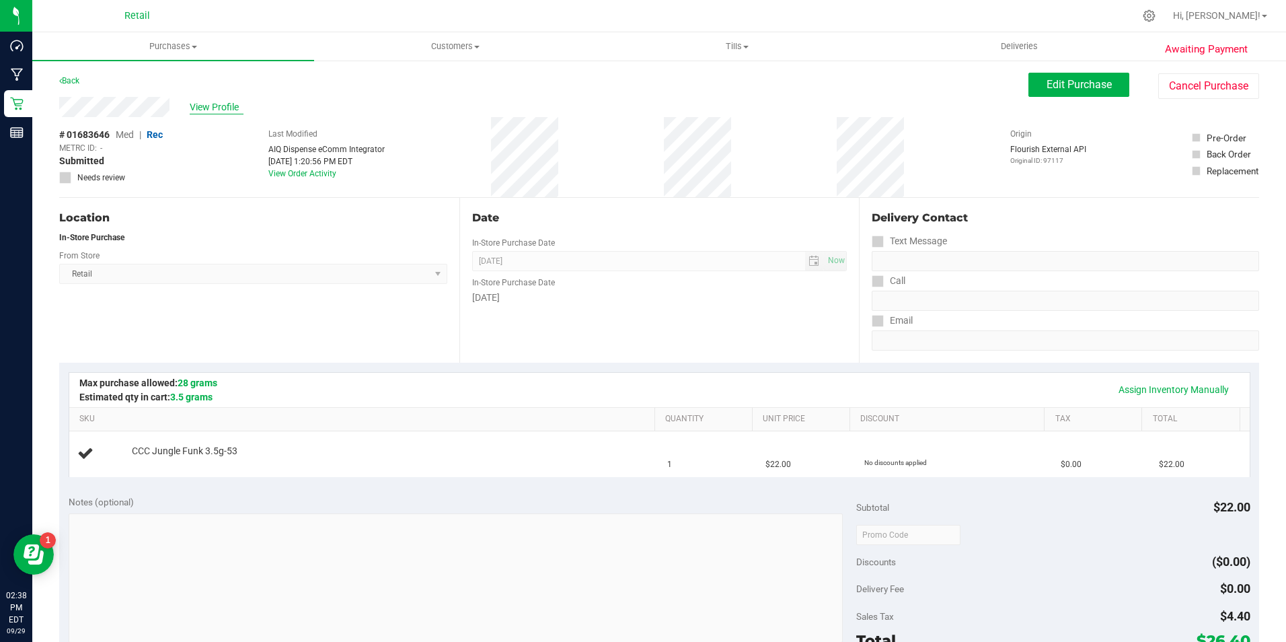
click at [219, 112] on span "View Profile" at bounding box center [217, 107] width 54 height 14
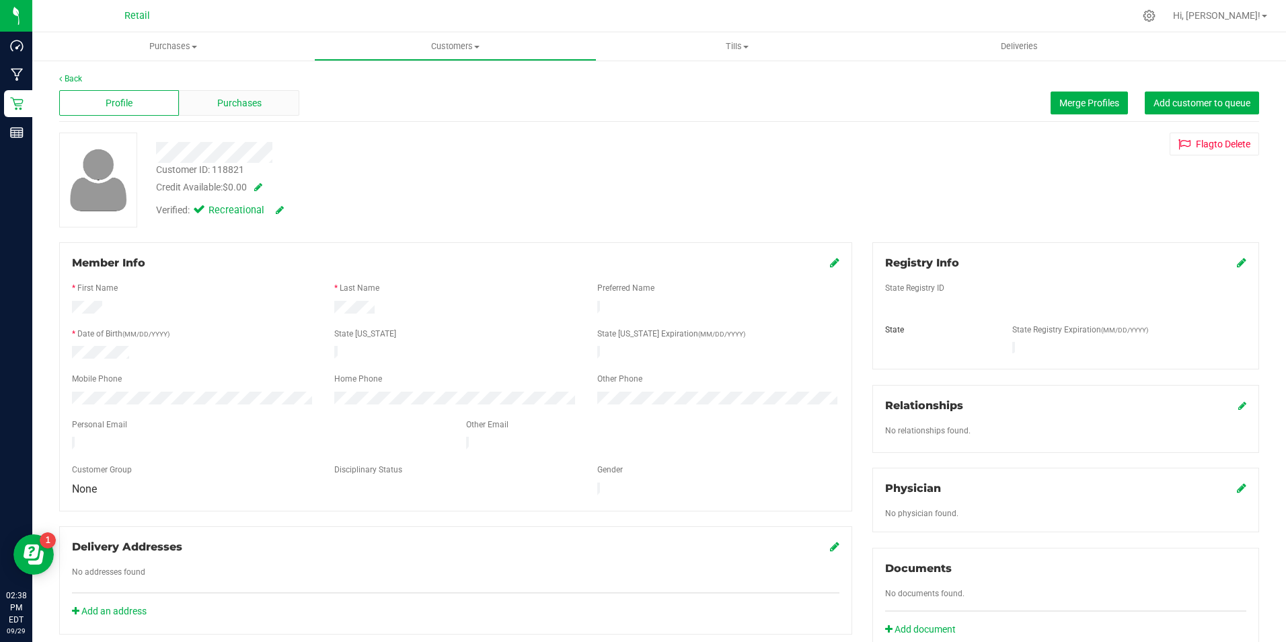
click at [266, 109] on div "Purchases" at bounding box center [239, 103] width 120 height 26
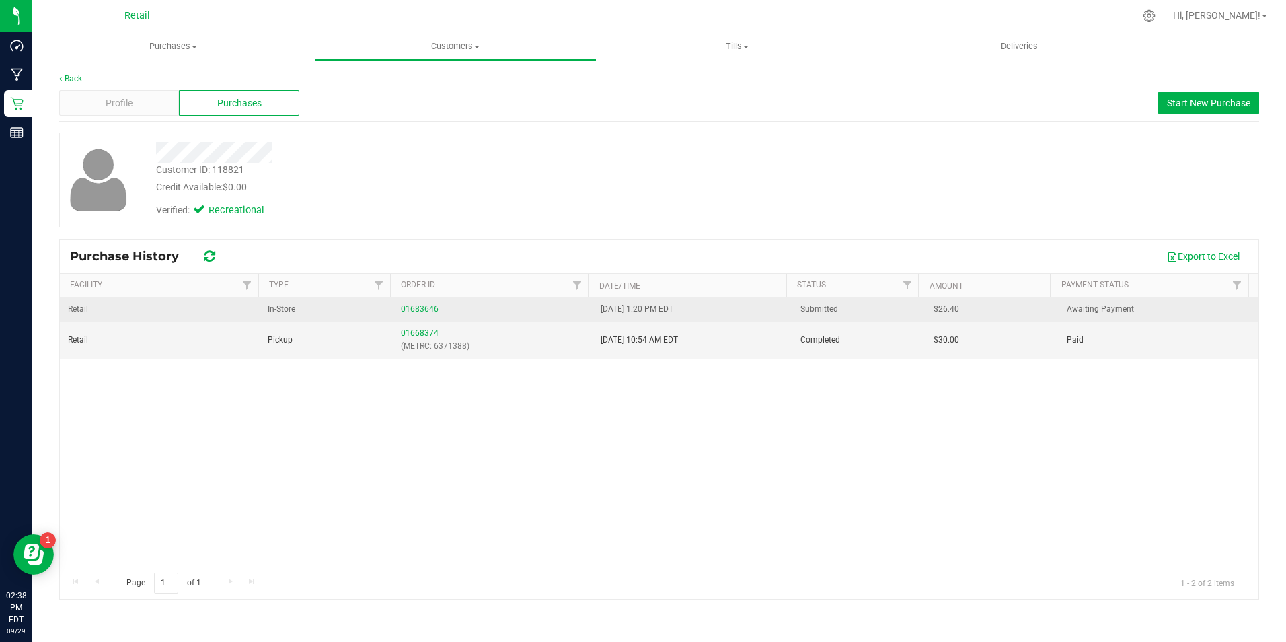
click at [397, 304] on td "01683646" at bounding box center [493, 309] width 200 height 24
click at [410, 303] on div "01683646" at bounding box center [493, 309] width 184 height 13
click at [446, 307] on div "01683646" at bounding box center [493, 309] width 184 height 13
click at [423, 312] on link "01683646" at bounding box center [420, 308] width 38 height 9
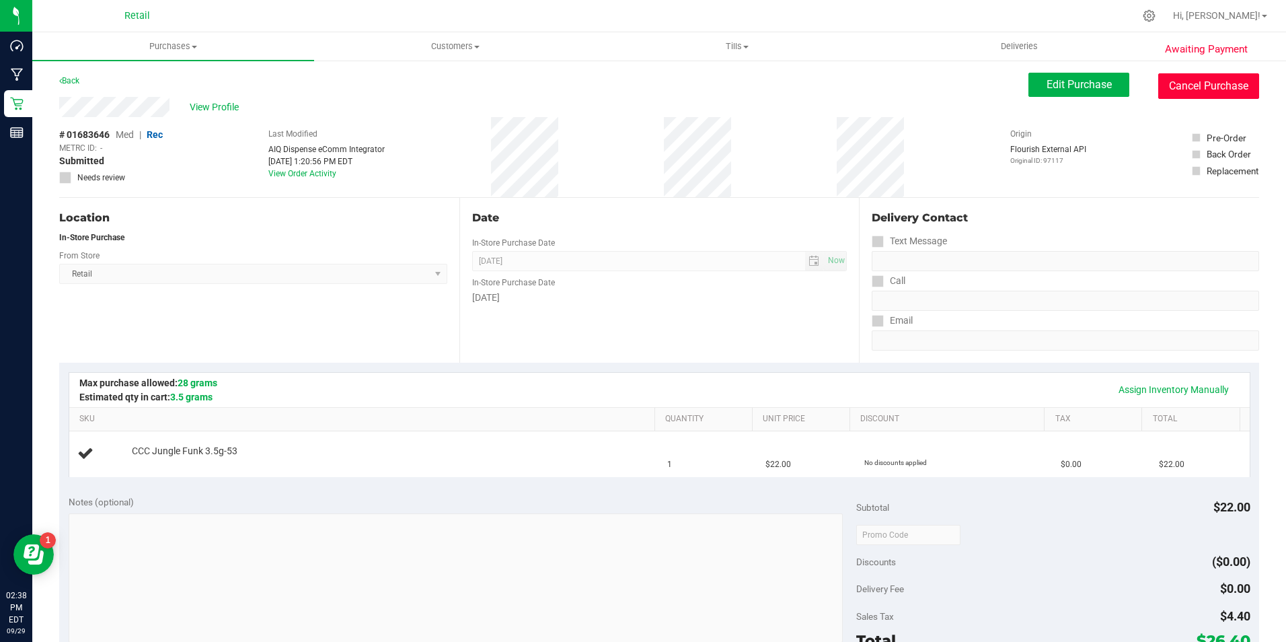
click at [1205, 85] on button "Cancel Purchase" at bounding box center [1209, 86] width 101 height 26
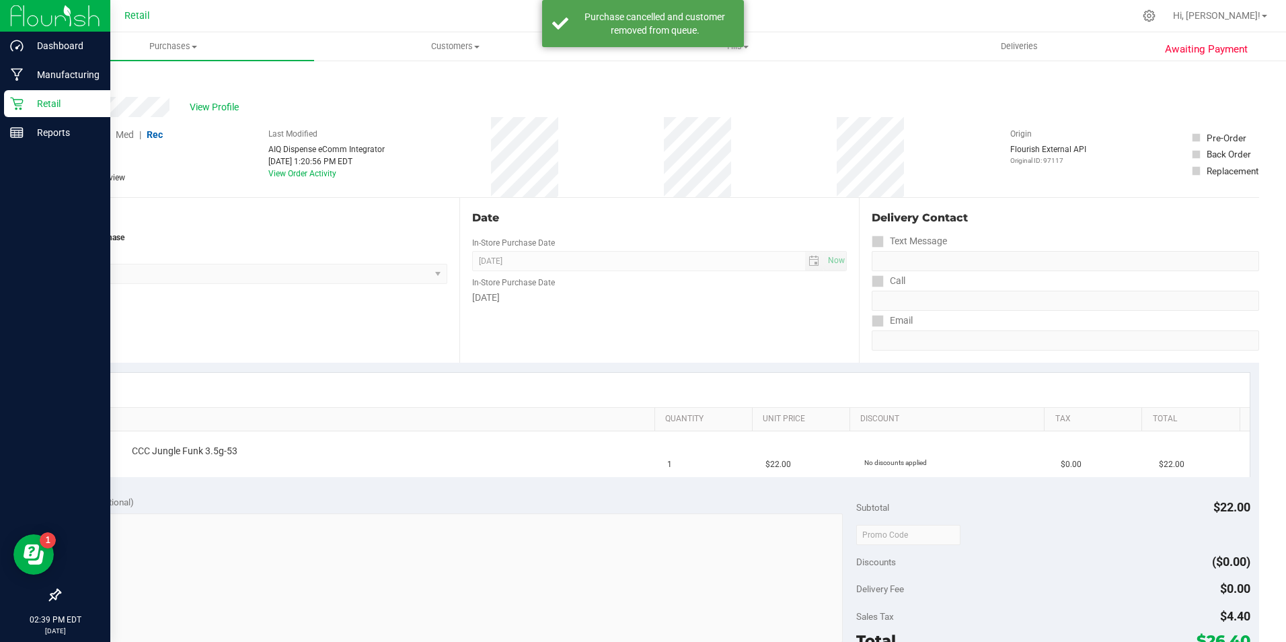
click at [48, 103] on p "Retail" at bounding box center [64, 104] width 81 height 16
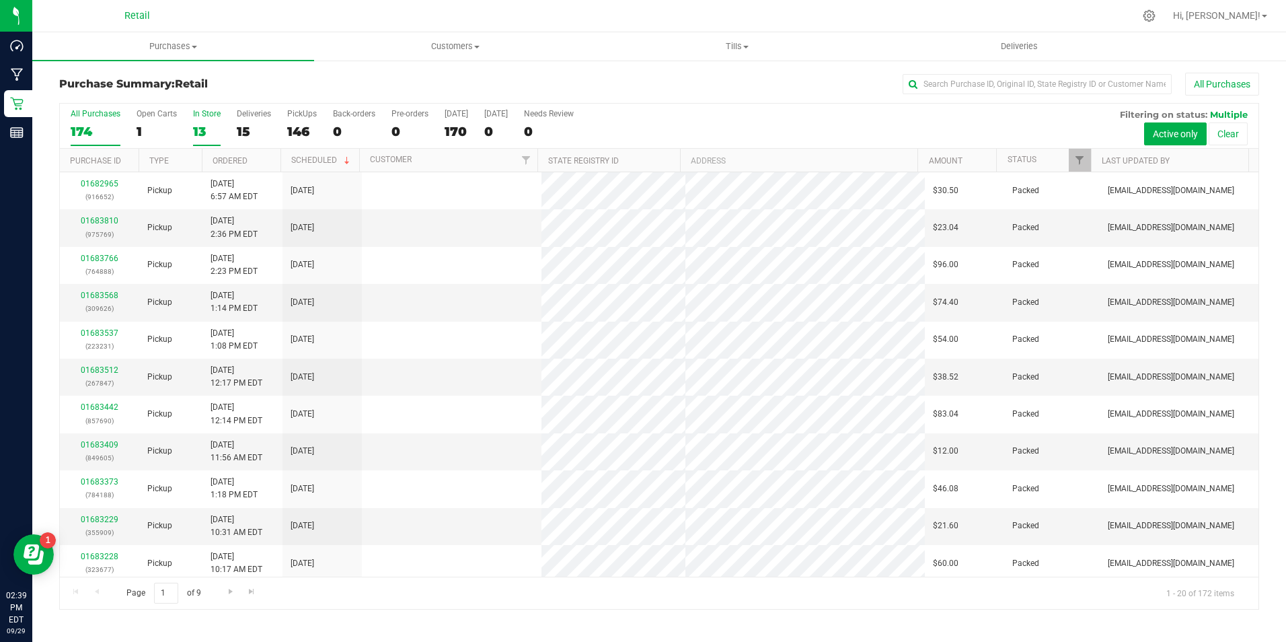
click at [203, 137] on div "13" at bounding box center [207, 131] width 28 height 15
click at [0, 0] on input "In Store 13" at bounding box center [0, 0] width 0 height 0
click at [202, 131] on div "13" at bounding box center [207, 131] width 28 height 15
click at [0, 0] on input "In Store 13" at bounding box center [0, 0] width 0 height 0
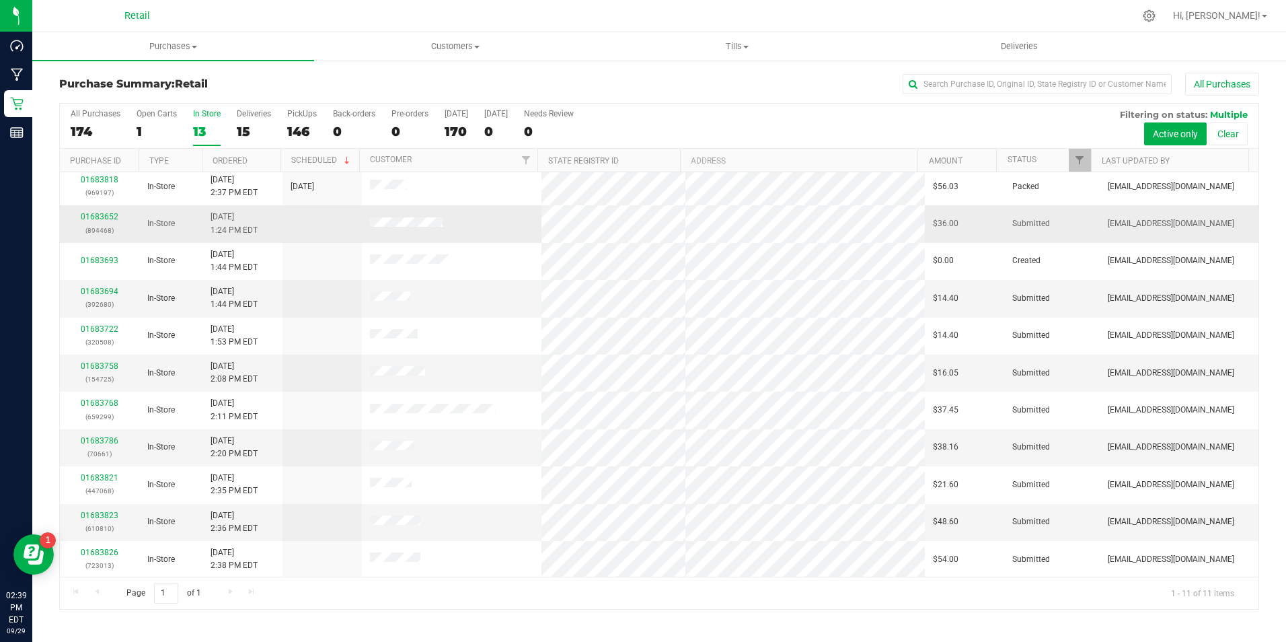
scroll to position [5, 0]
click at [99, 214] on link "01683652" at bounding box center [100, 215] width 38 height 9
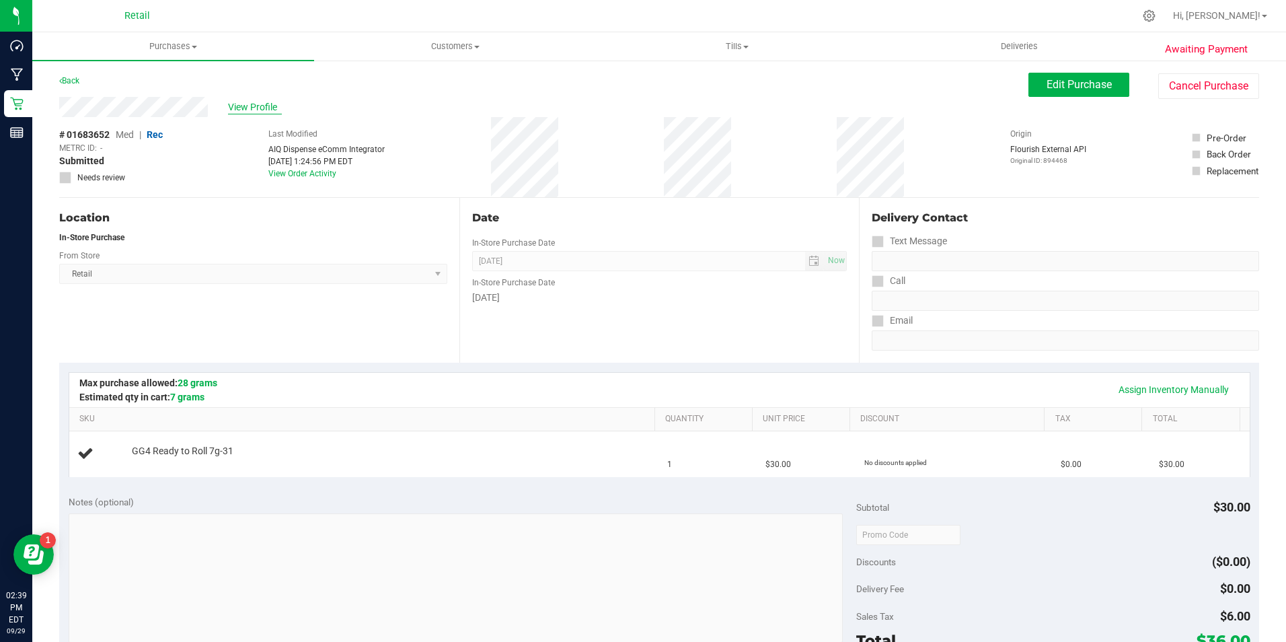
click at [251, 106] on span "View Profile" at bounding box center [255, 107] width 54 height 14
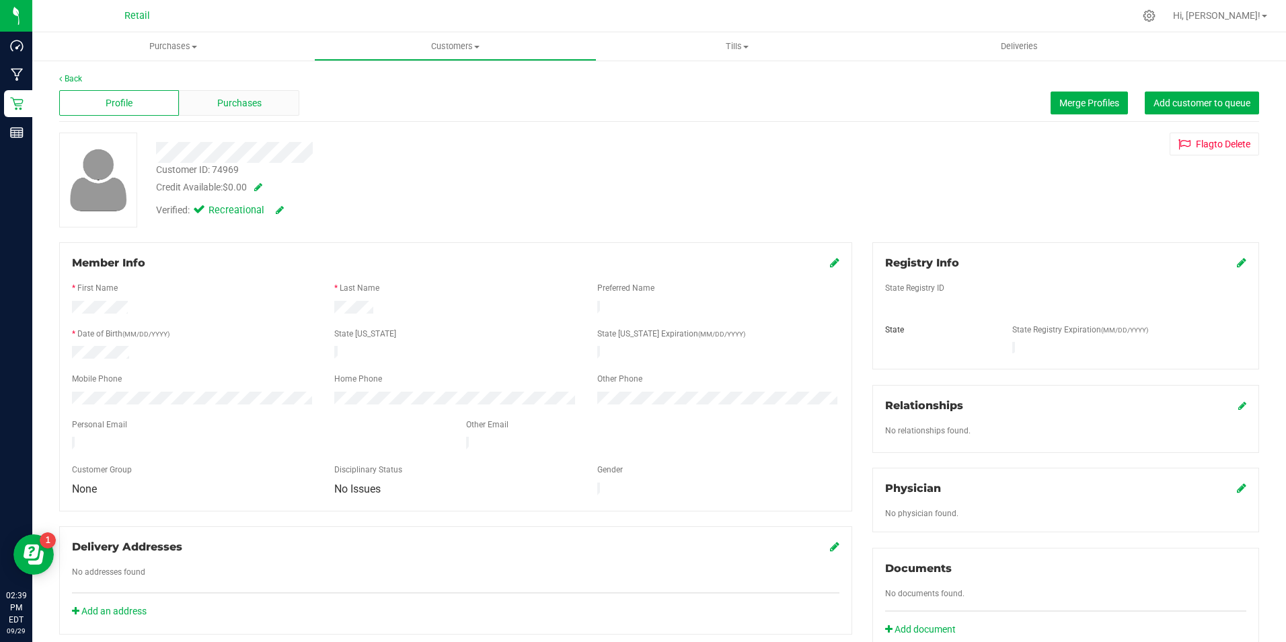
click at [258, 110] on span "Purchases" at bounding box center [239, 103] width 44 height 14
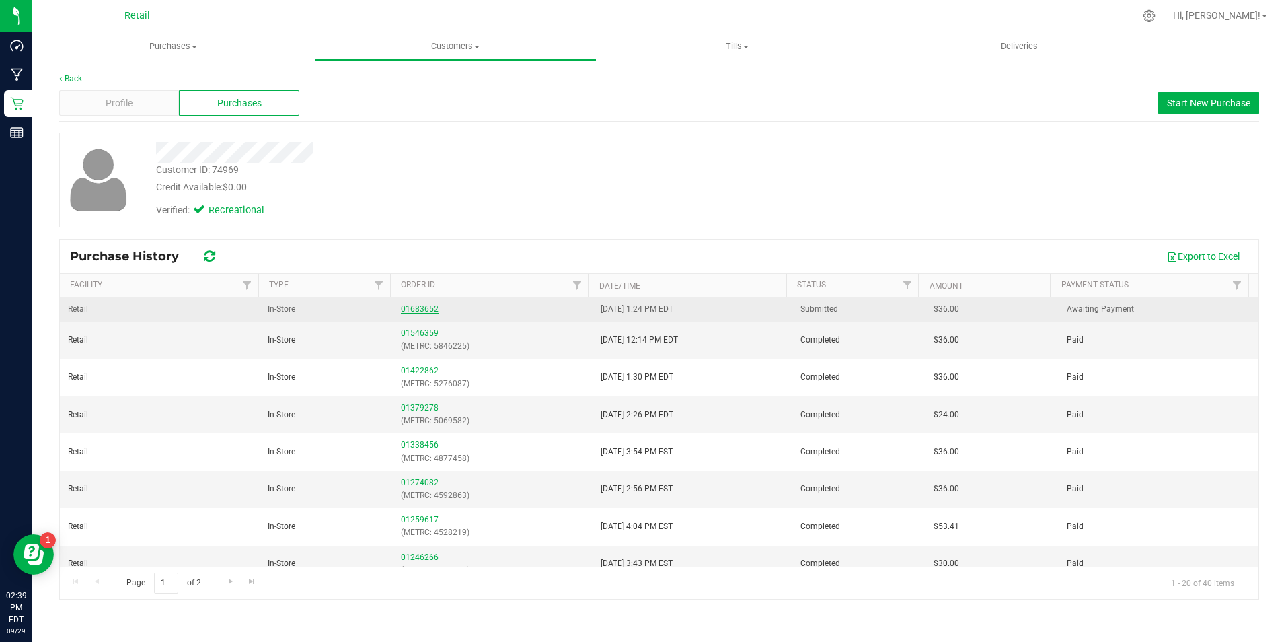
click at [426, 311] on link "01683652" at bounding box center [420, 308] width 38 height 9
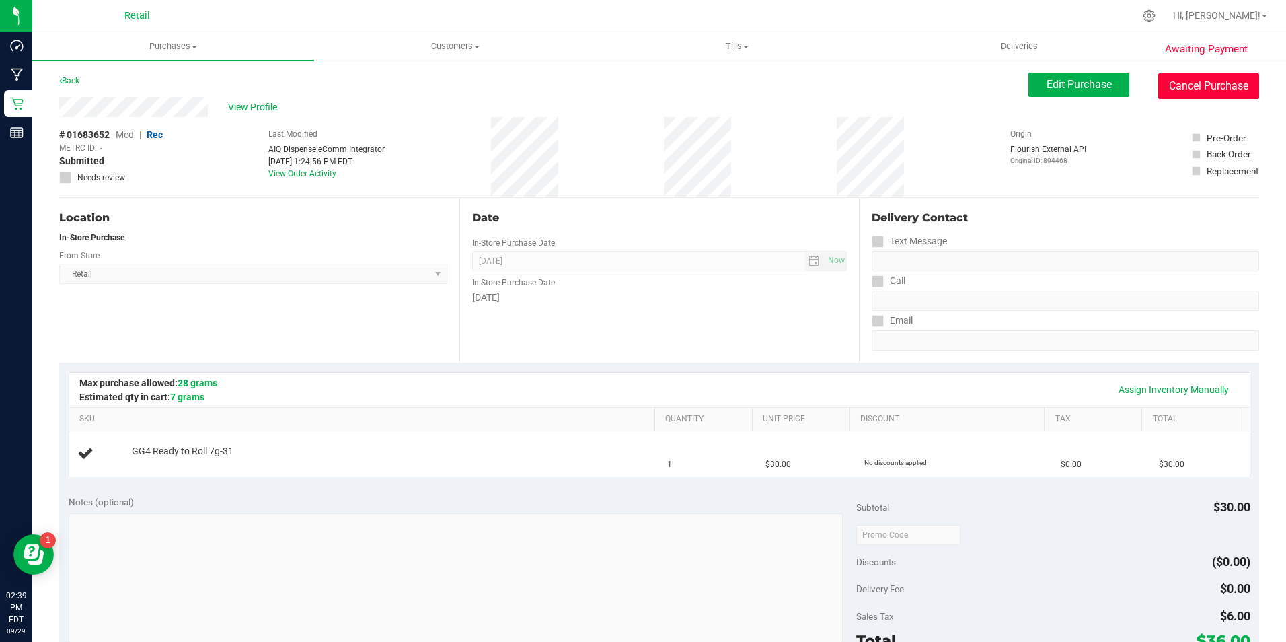
click at [1175, 88] on button "Cancel Purchase" at bounding box center [1209, 86] width 101 height 26
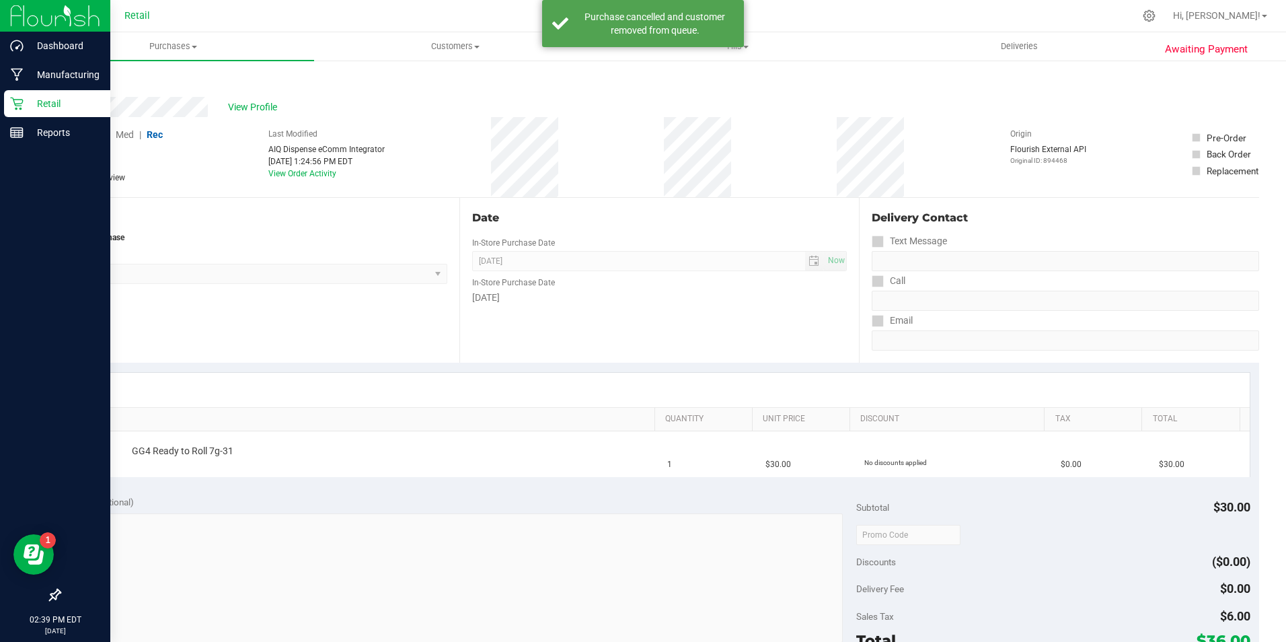
click at [36, 97] on p "Retail" at bounding box center [64, 104] width 81 height 16
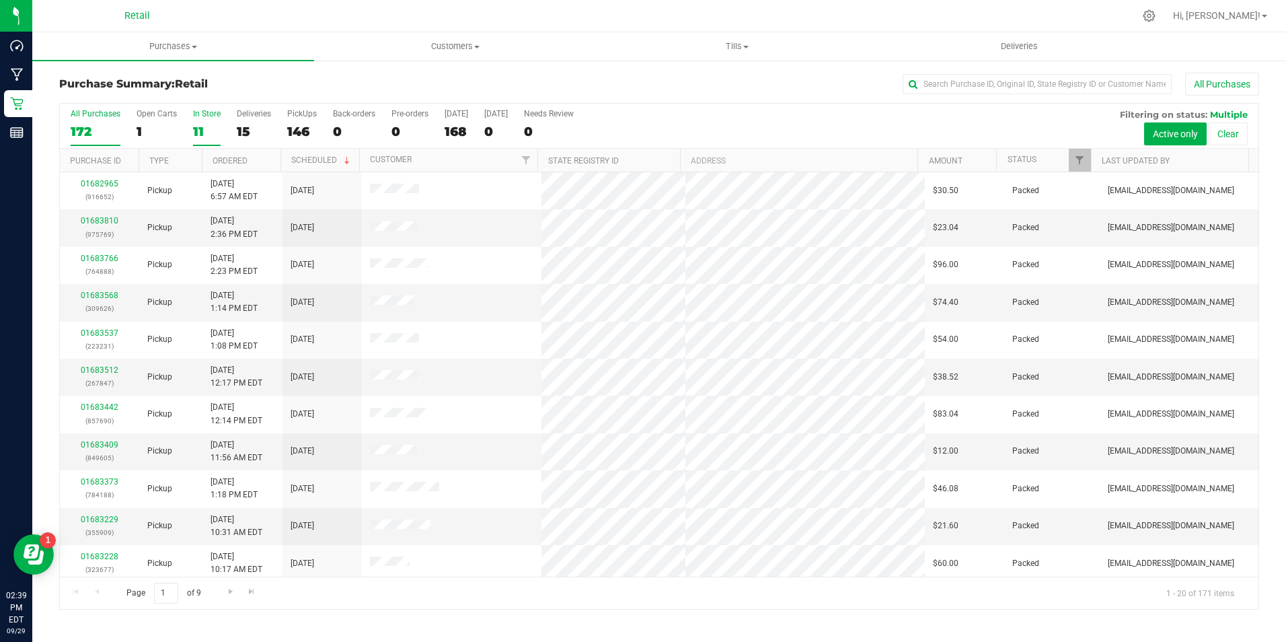
click at [207, 129] on div "11" at bounding box center [207, 131] width 28 height 15
click at [0, 0] on input "In Store 11" at bounding box center [0, 0] width 0 height 0
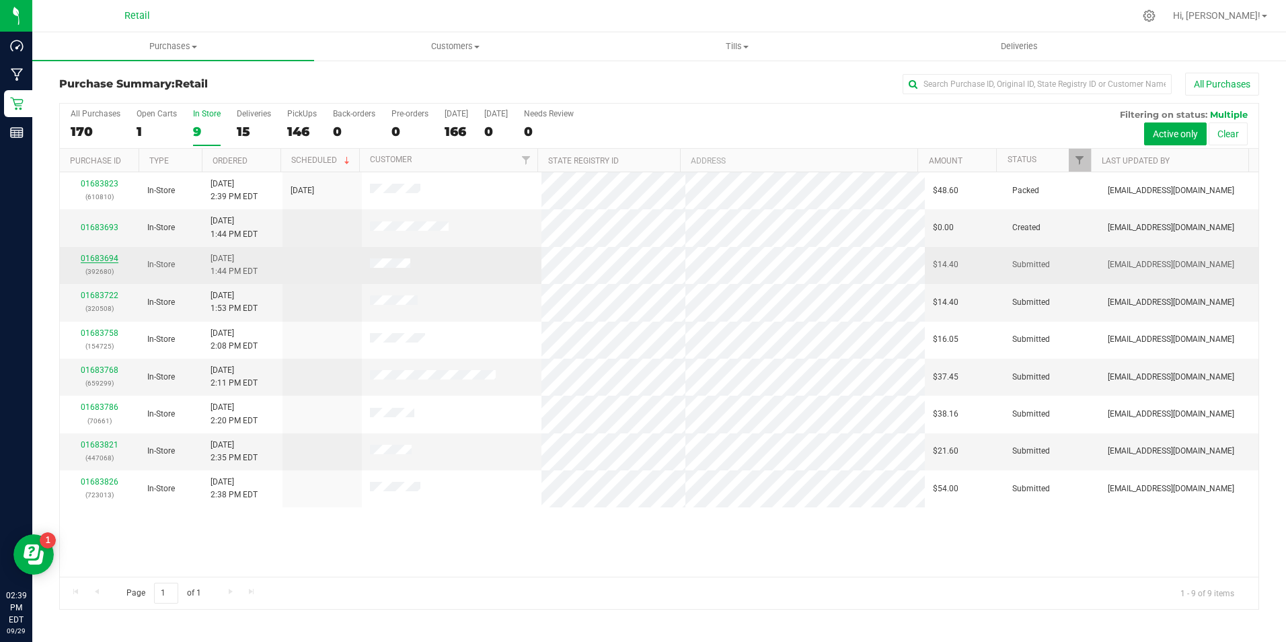
click at [94, 260] on link "01683694" at bounding box center [100, 258] width 38 height 9
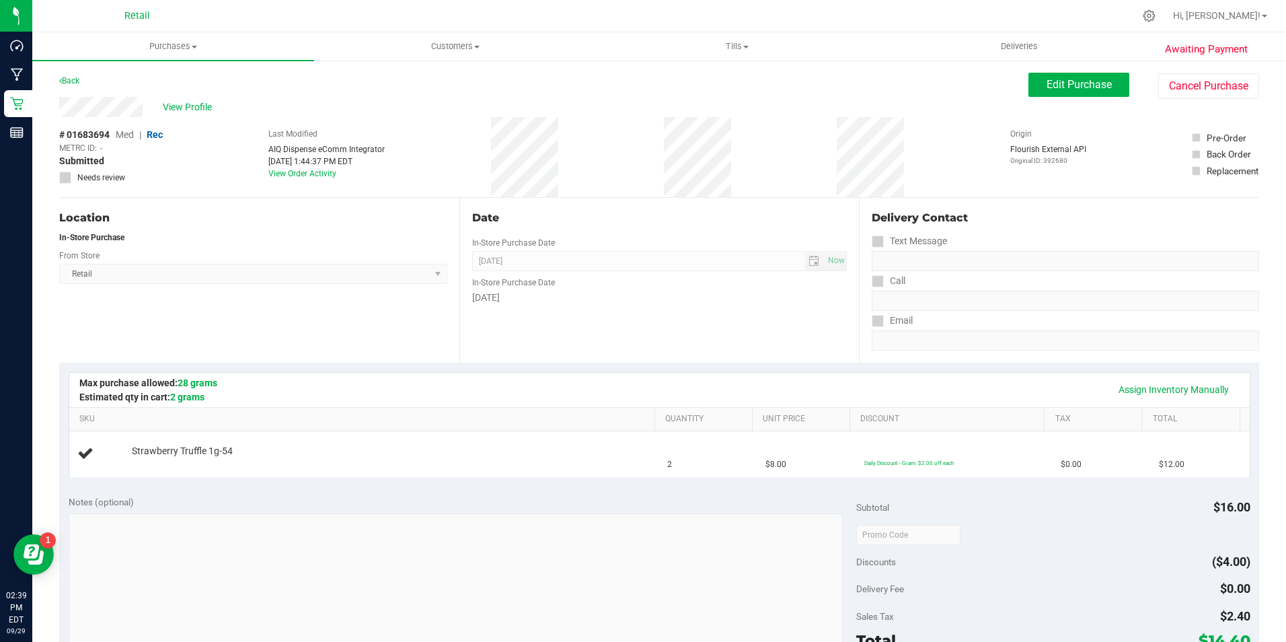
click at [1212, 101] on div "View Profile # 01683694 Med | Rec METRC ID: - Submitted Needs review Last Modif…" at bounding box center [659, 147] width 1200 height 101
click at [1212, 98] on button "Cancel Purchase" at bounding box center [1209, 86] width 101 height 26
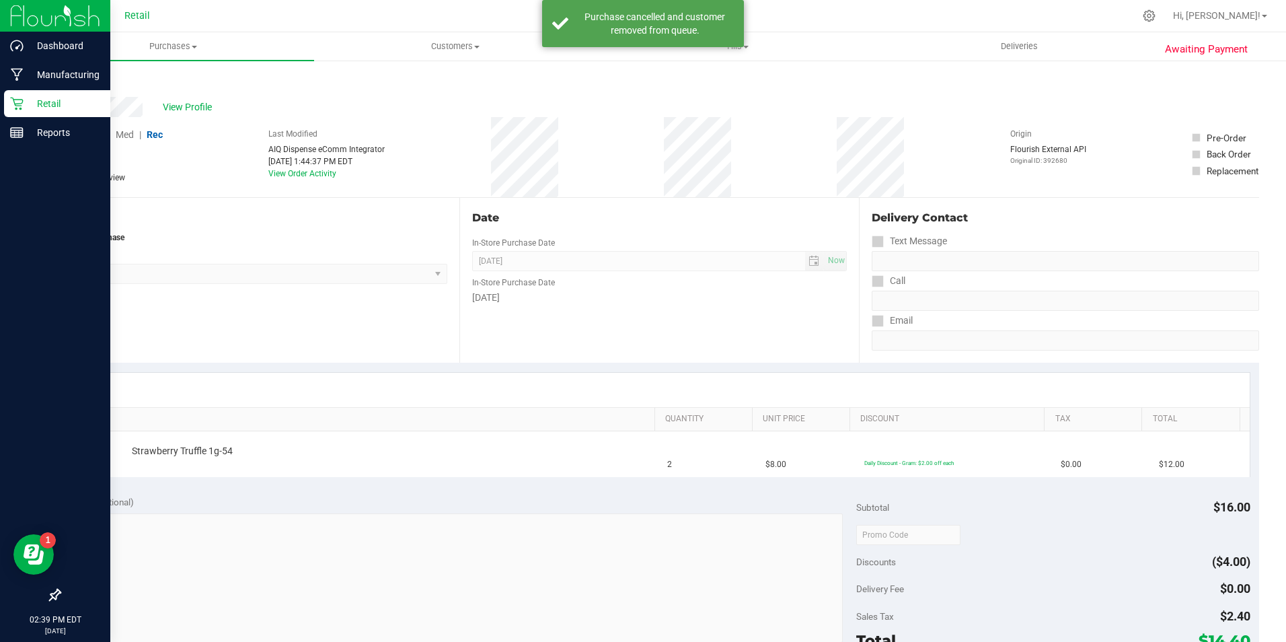
click at [18, 105] on icon at bounding box center [16, 103] width 13 height 13
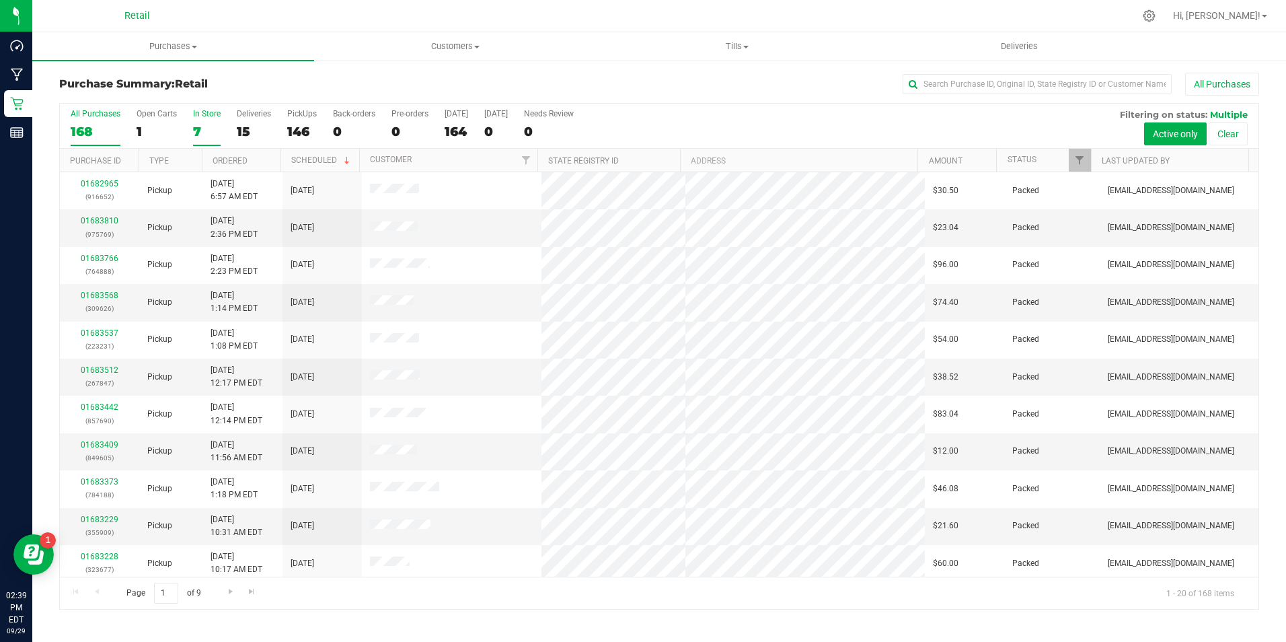
click at [205, 130] on div "7" at bounding box center [207, 131] width 28 height 15
click at [0, 0] on input "In Store 7" at bounding box center [0, 0] width 0 height 0
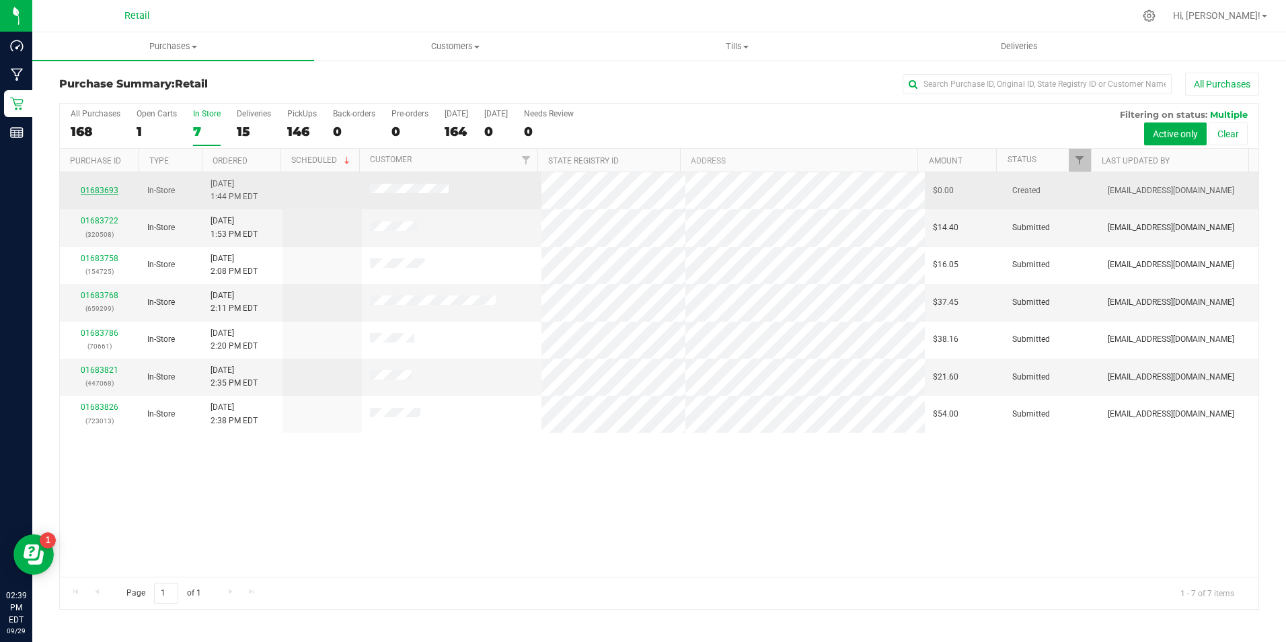
click at [91, 186] on link "01683693" at bounding box center [100, 190] width 38 height 9
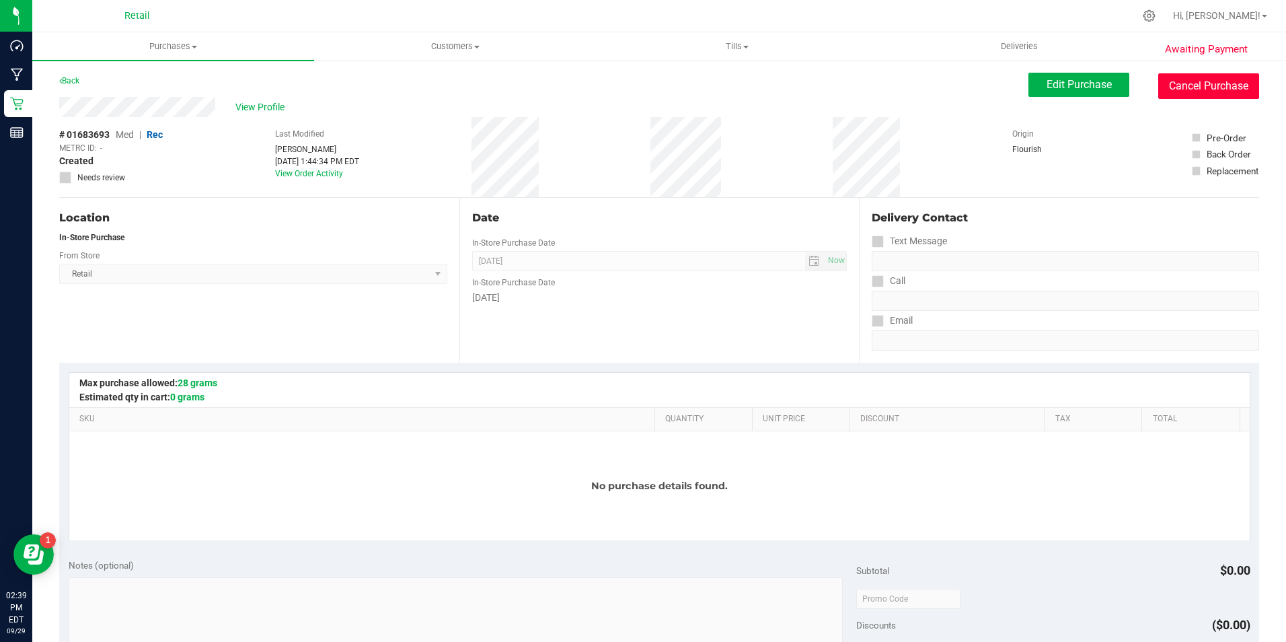
click at [1188, 96] on button "Cancel Purchase" at bounding box center [1209, 86] width 101 height 26
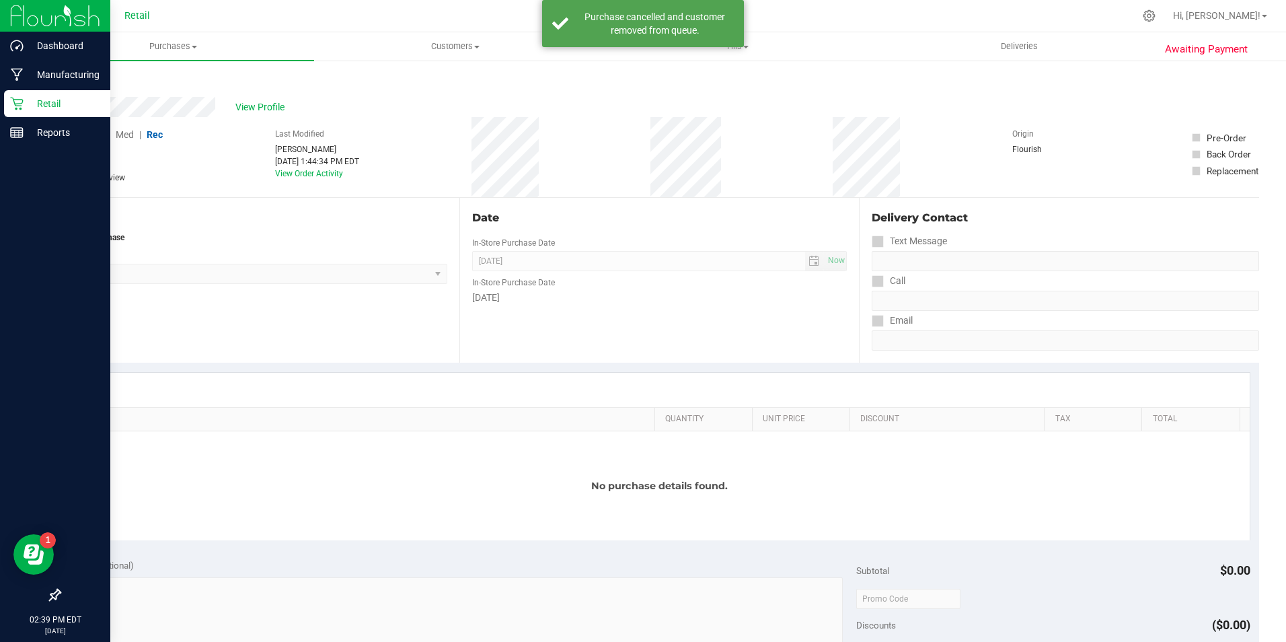
click at [1, 98] on link "Retail" at bounding box center [55, 104] width 110 height 29
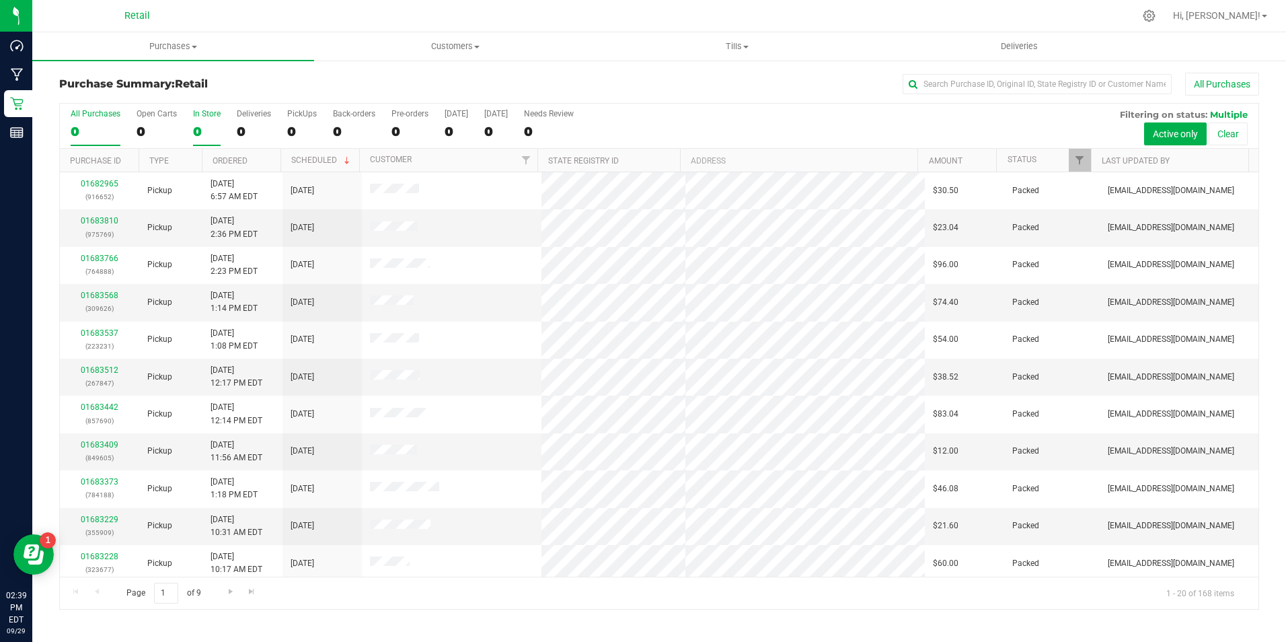
click at [200, 123] on label "In Store 0" at bounding box center [207, 127] width 28 height 37
click at [0, 0] on input "In Store 0" at bounding box center [0, 0] width 0 height 0
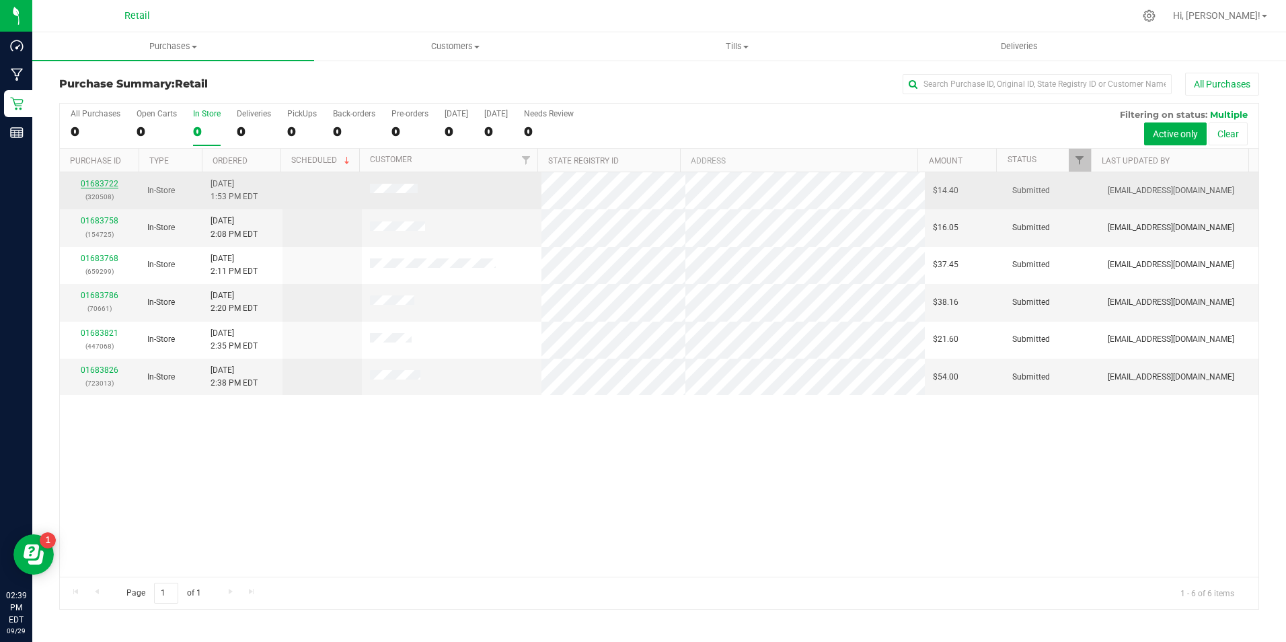
click at [116, 184] on link "01683722" at bounding box center [100, 183] width 38 height 9
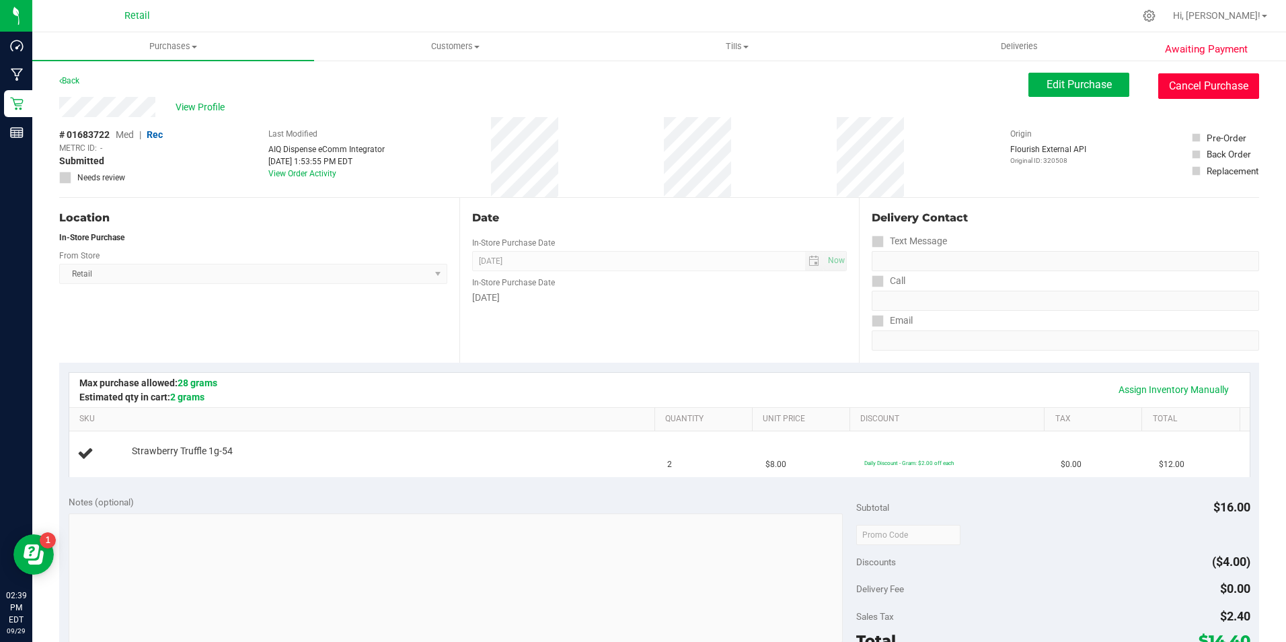
click at [1181, 81] on button "Cancel Purchase" at bounding box center [1209, 86] width 101 height 26
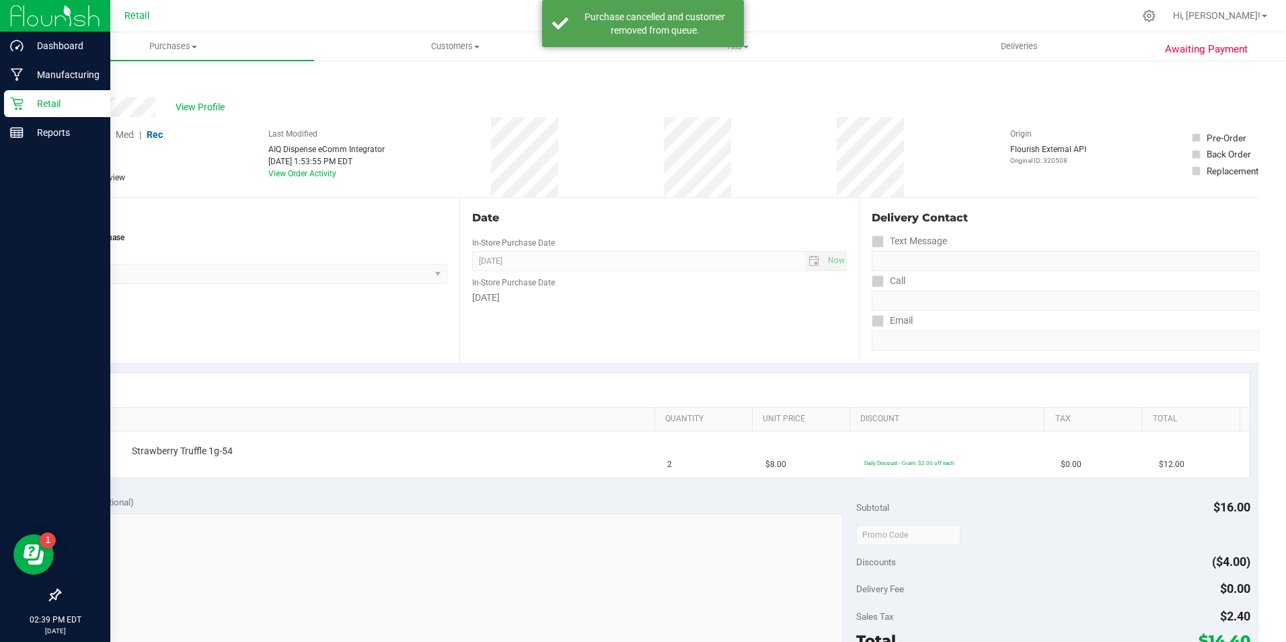
click at [28, 99] on p "Retail" at bounding box center [64, 104] width 81 height 16
